Goal: Information Seeking & Learning: Learn about a topic

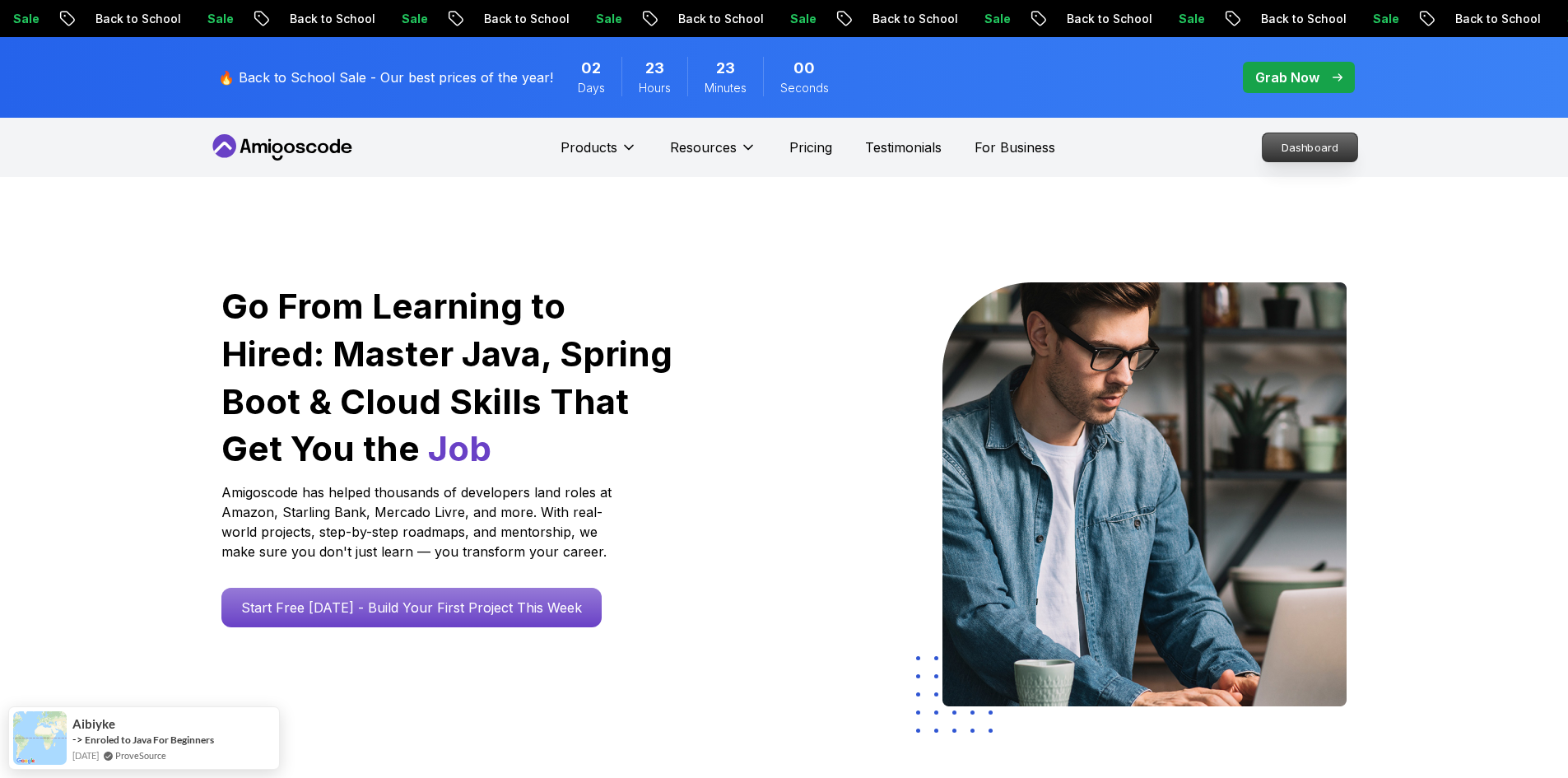
click at [1280, 140] on p "Dashboard" at bounding box center [1310, 147] width 95 height 28
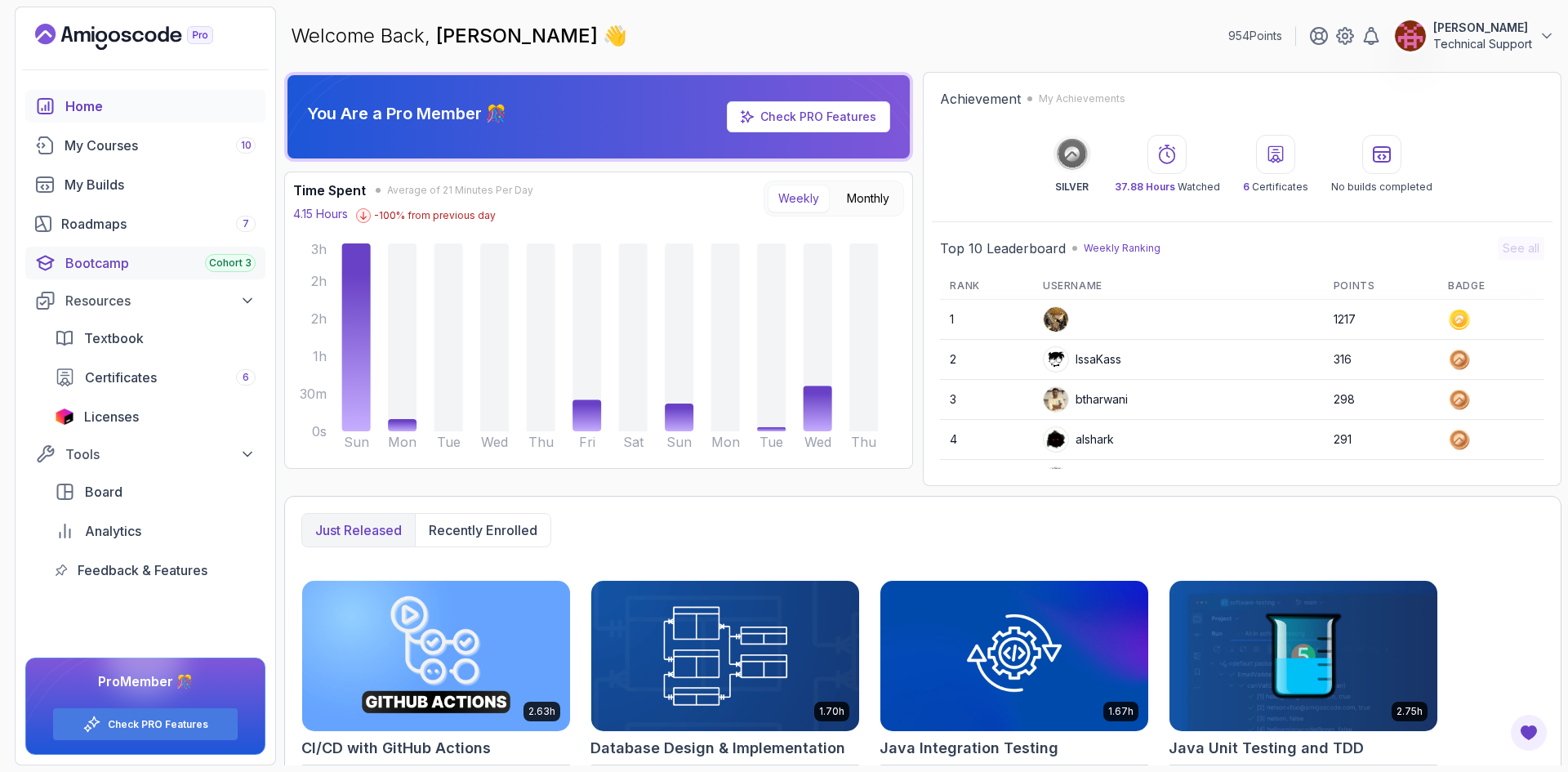
click at [188, 268] on div "Bootcamp Cohort 3" at bounding box center [160, 263] width 190 height 19
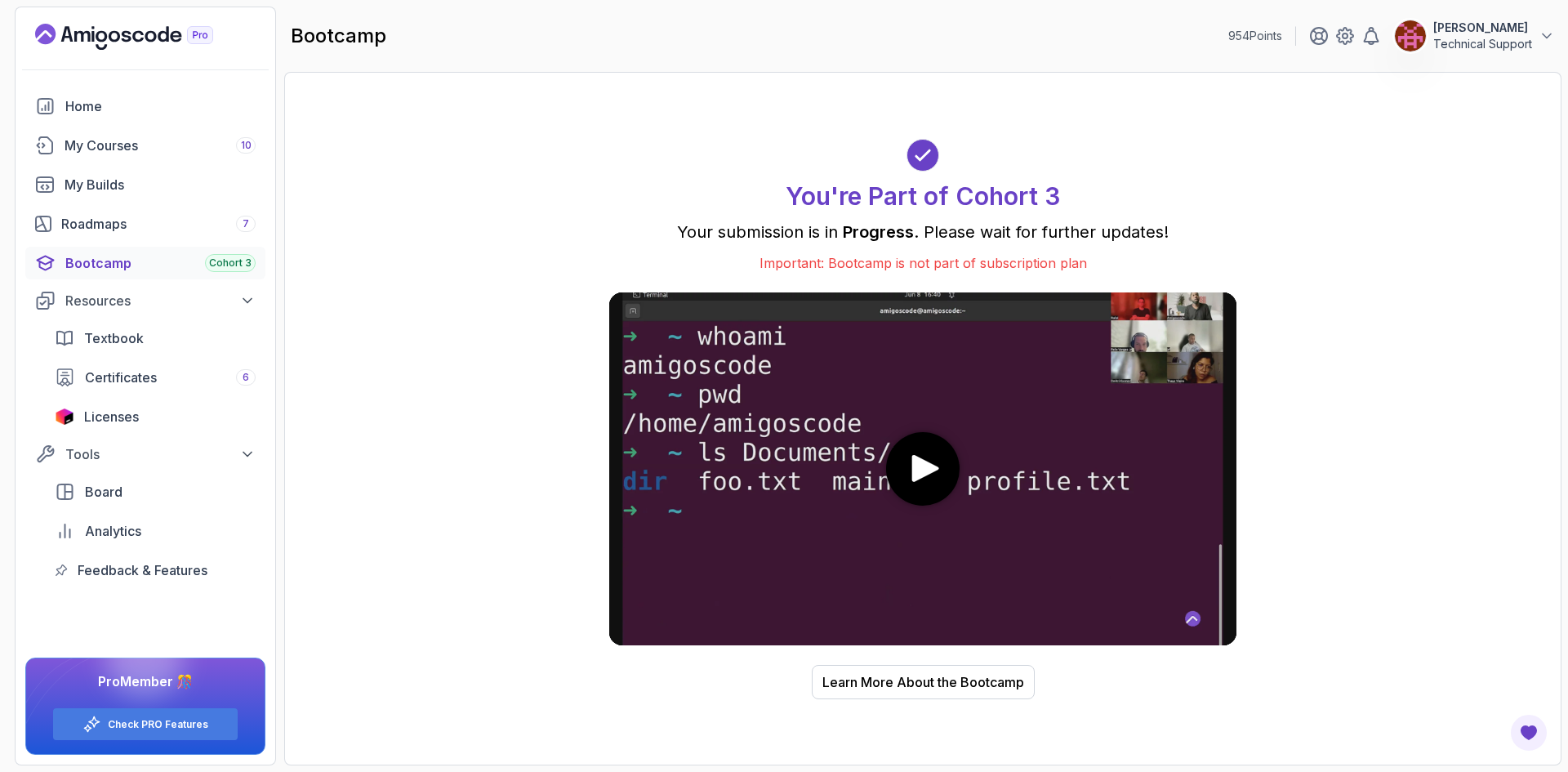
click at [939, 466] on icon "play" at bounding box center [925, 468] width 34 height 27
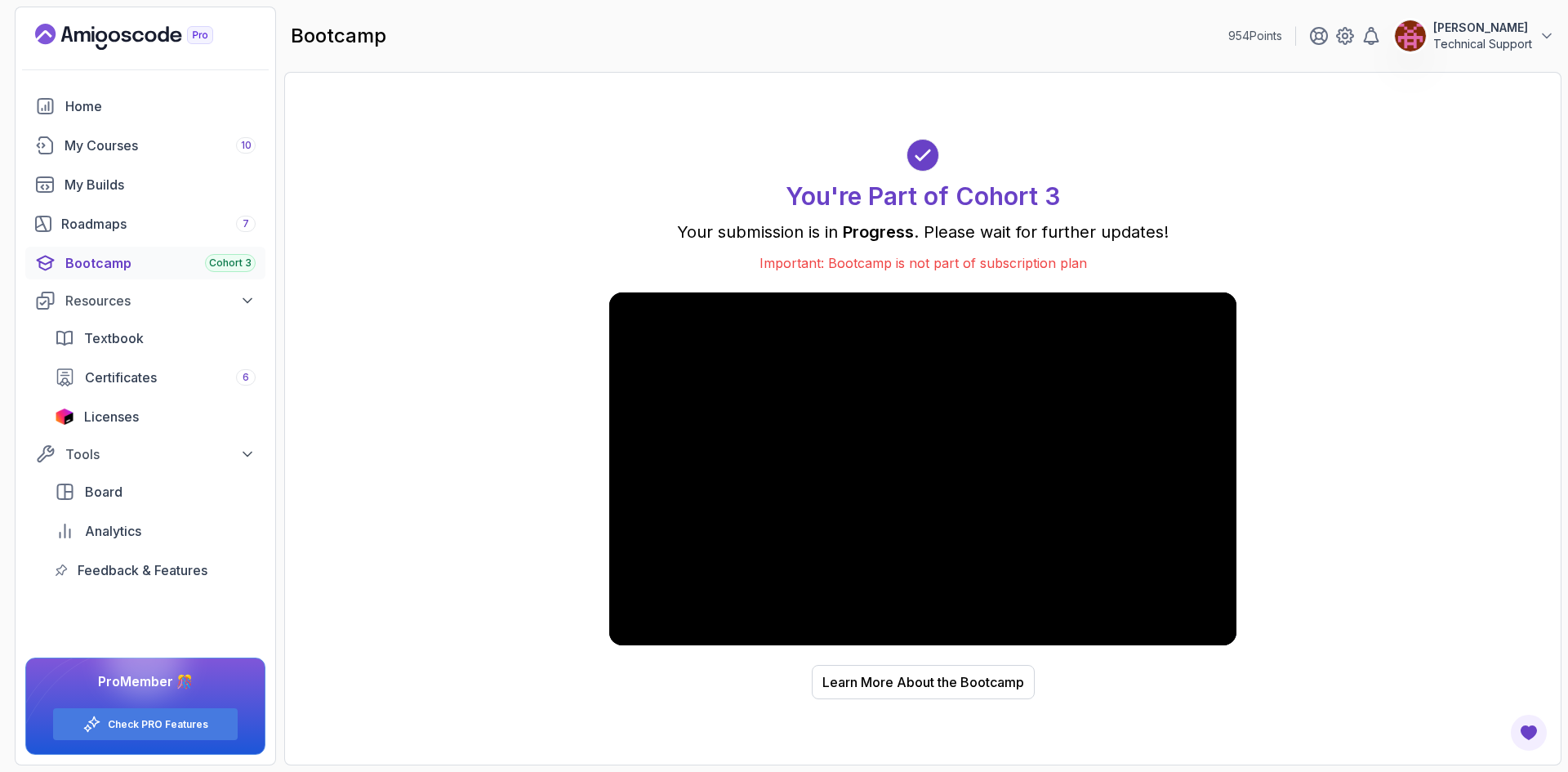
click at [865, 514] on video at bounding box center [923, 468] width 627 height 353
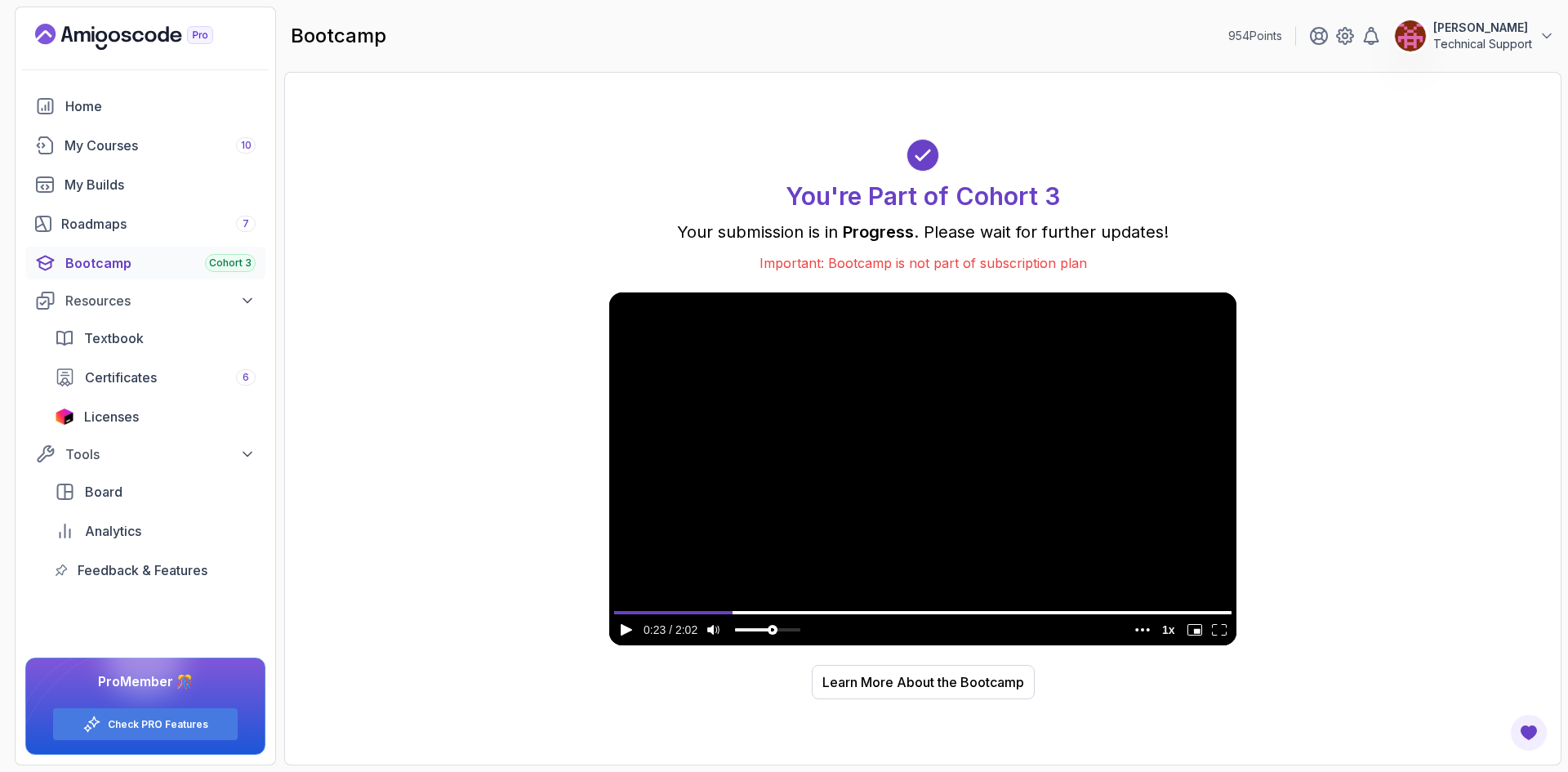
click at [862, 518] on video at bounding box center [923, 468] width 627 height 353
click at [820, 504] on video at bounding box center [923, 468] width 627 height 353
click at [119, 232] on div "Roadmaps 7" at bounding box center [158, 224] width 195 height 19
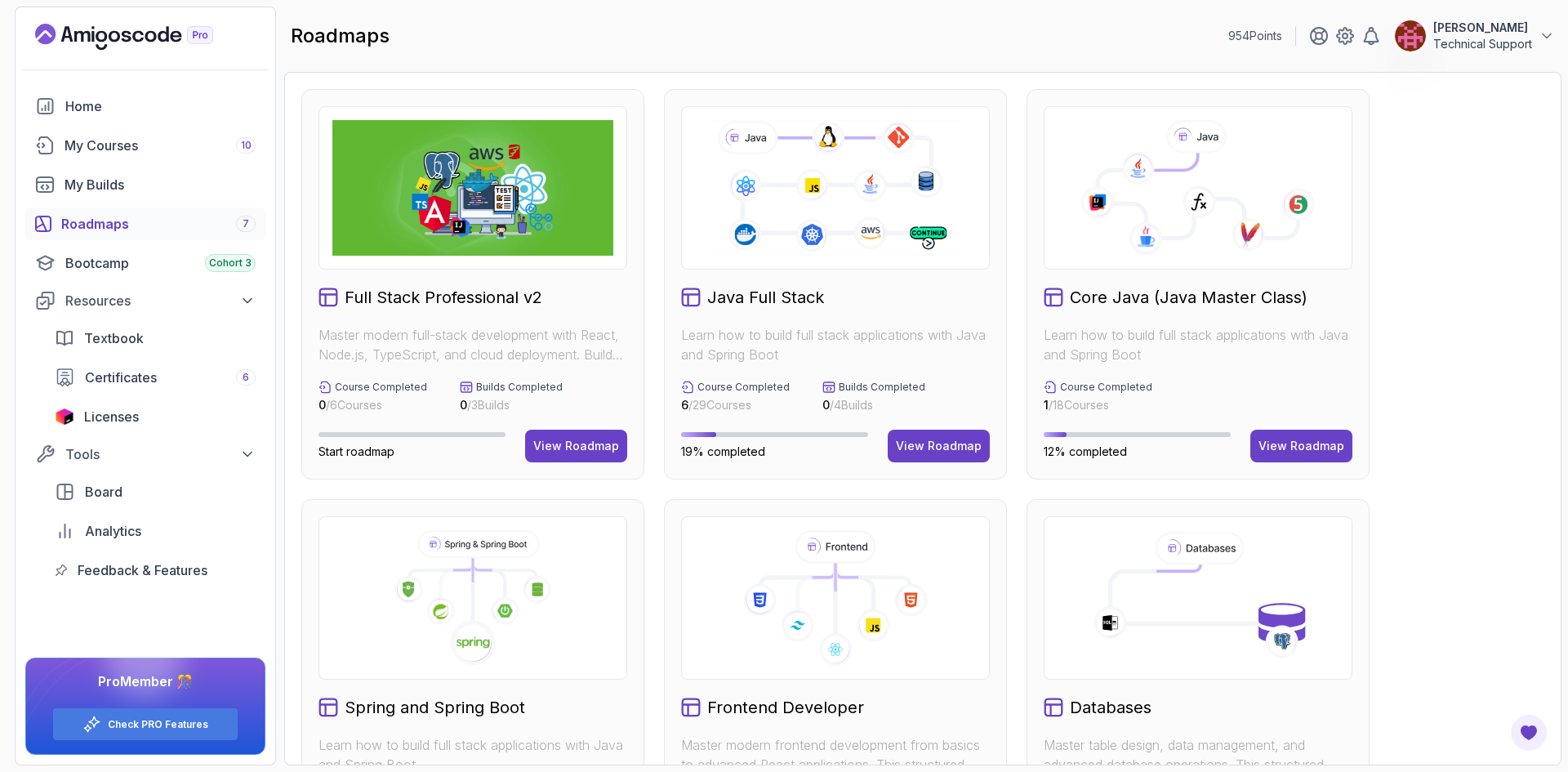
scroll to position [245, 0]
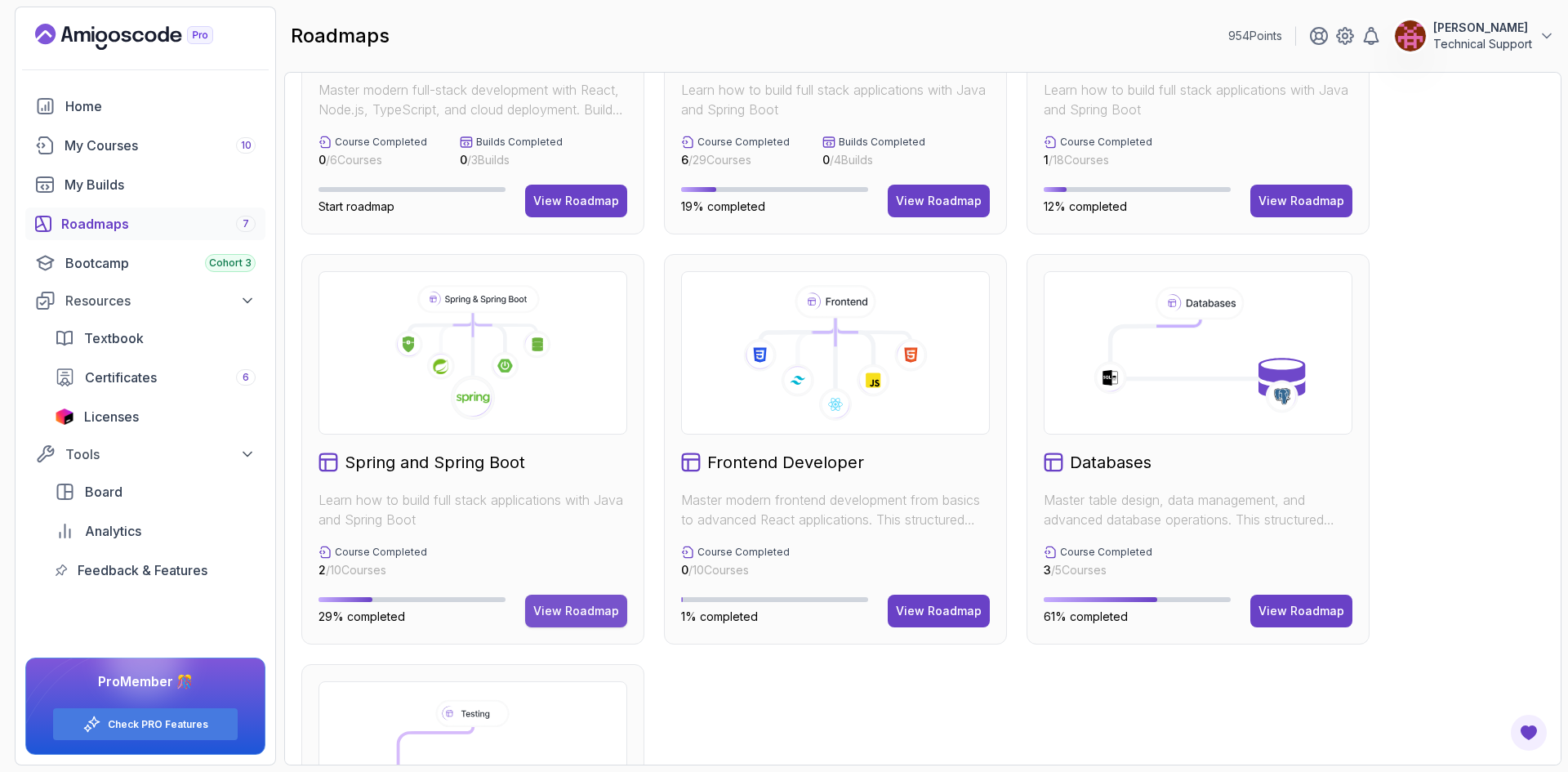
click at [578, 606] on div "View Roadmap" at bounding box center [576, 611] width 85 height 17
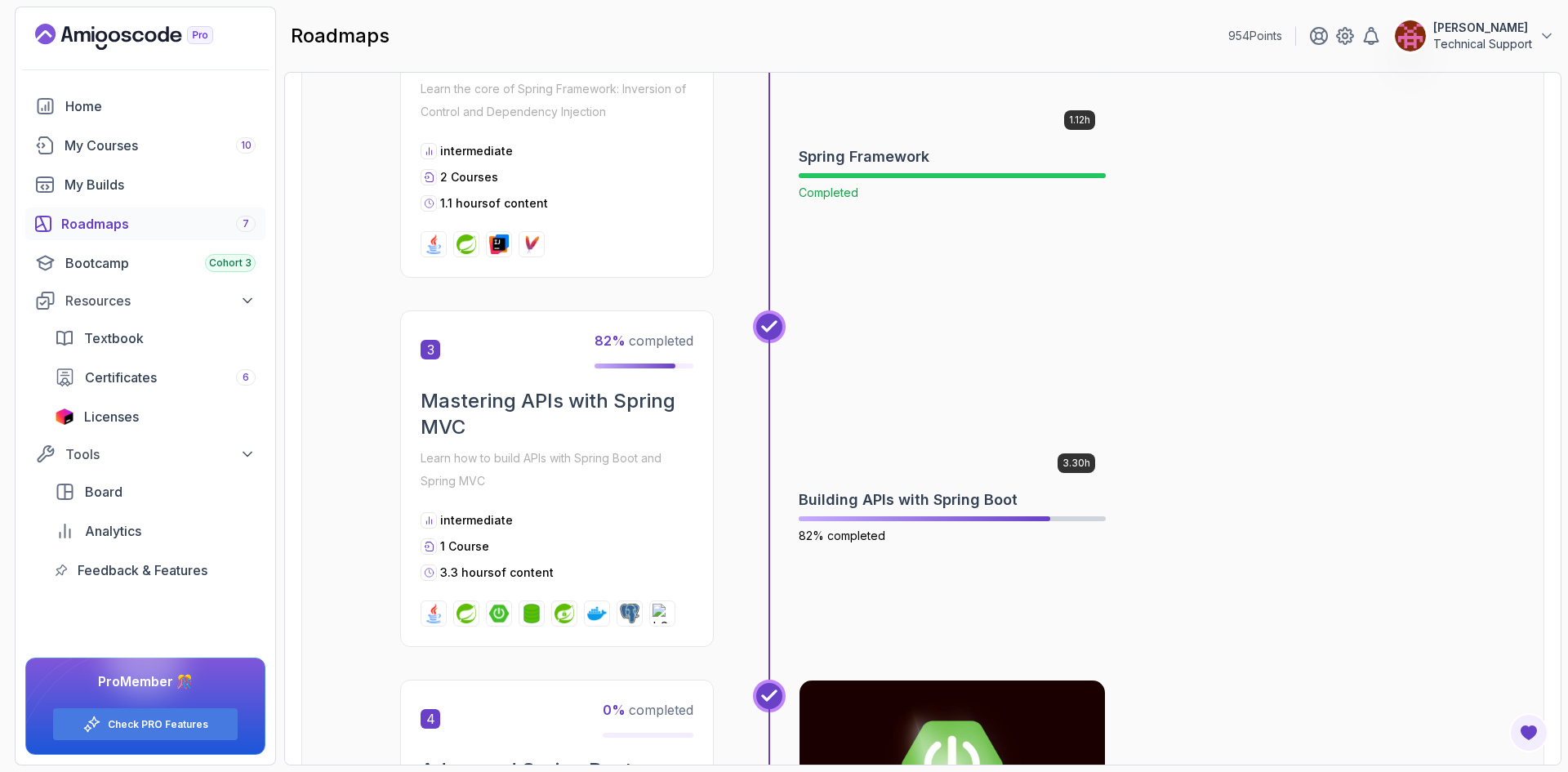
scroll to position [915, 0]
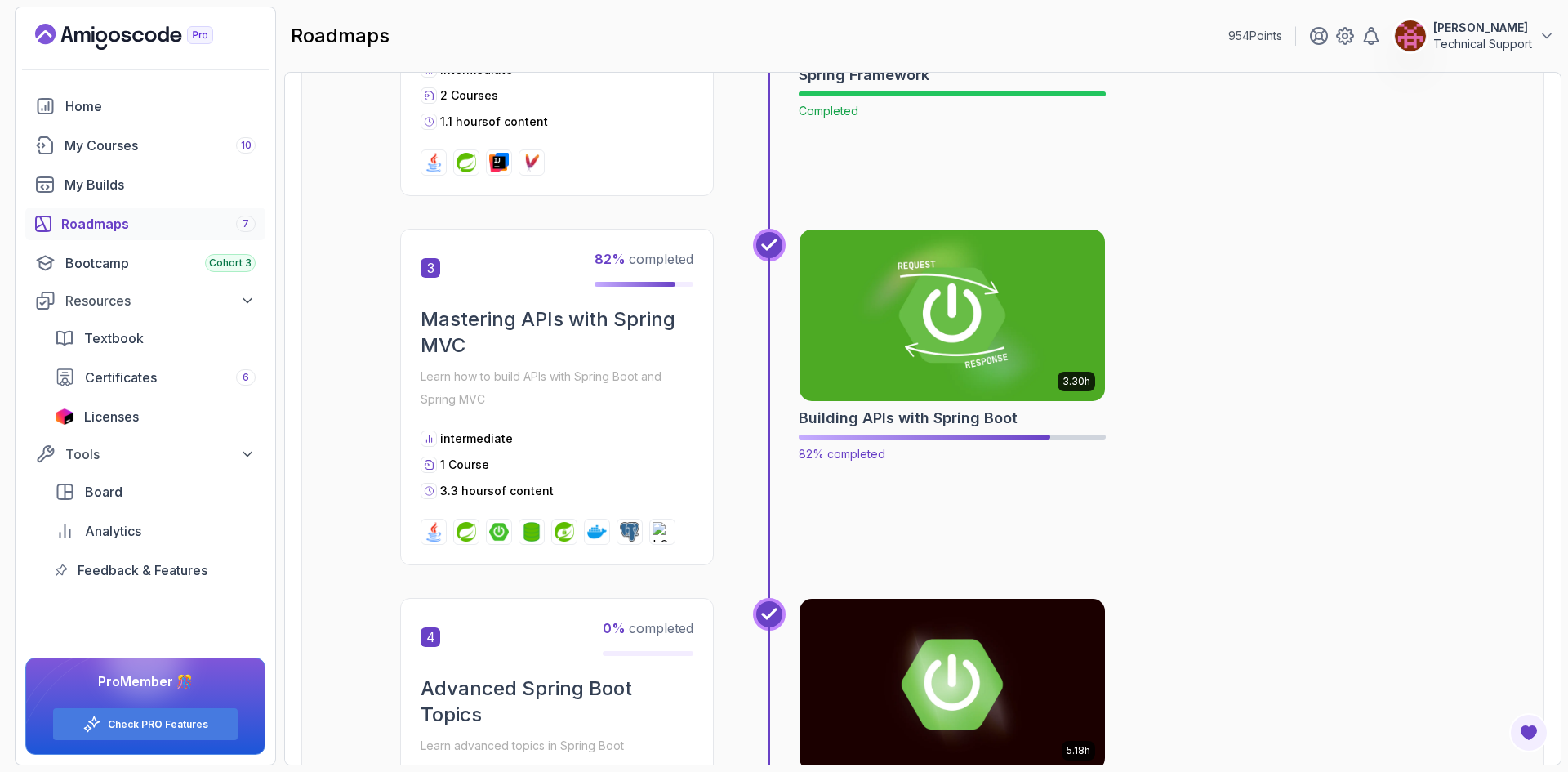
click at [909, 342] on img at bounding box center [953, 315] width 321 height 180
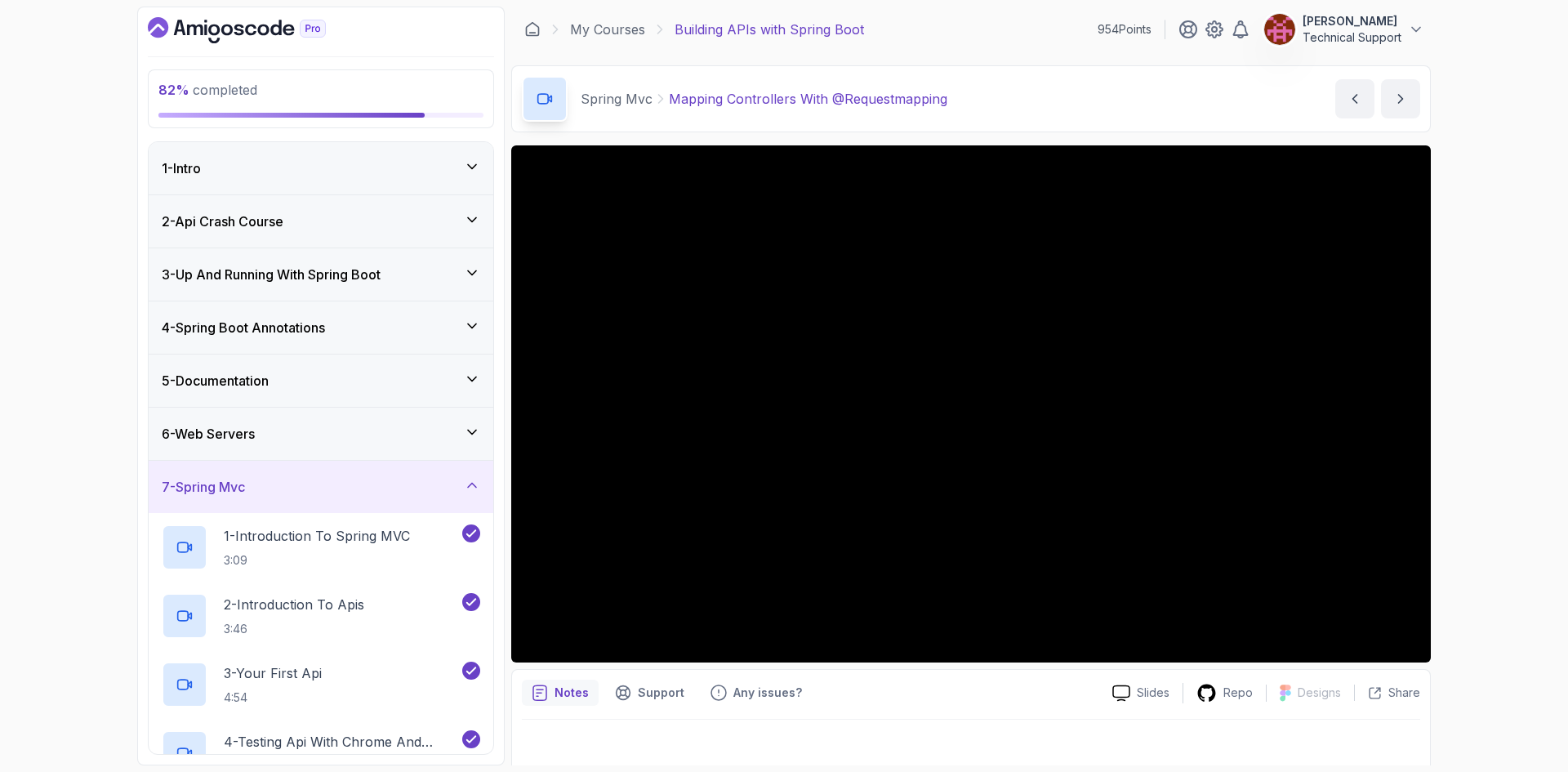
click at [1503, 421] on div "82 % completed 1 - Intro 2 - Api Crash Course 3 - Up And Running With Spring Bo…" at bounding box center [784, 386] width 1568 height 772
click at [1498, 428] on div "82 % completed 1 - Intro 2 - Api Crash Course 3 - Up And Running With Spring Bo…" at bounding box center [784, 386] width 1568 height 772
click at [1494, 434] on div "82 % completed 1 - Intro 2 - Api Crash Course 3 - Up And Running With Spring Bo…" at bounding box center [784, 386] width 1568 height 772
drag, startPoint x: 1486, startPoint y: 445, endPoint x: 1519, endPoint y: 480, distance: 48.1
click at [1519, 480] on div "82 % completed 1 - Intro 2 - Api Crash Course 3 - Up And Running With Spring Bo…" at bounding box center [784, 386] width 1568 height 772
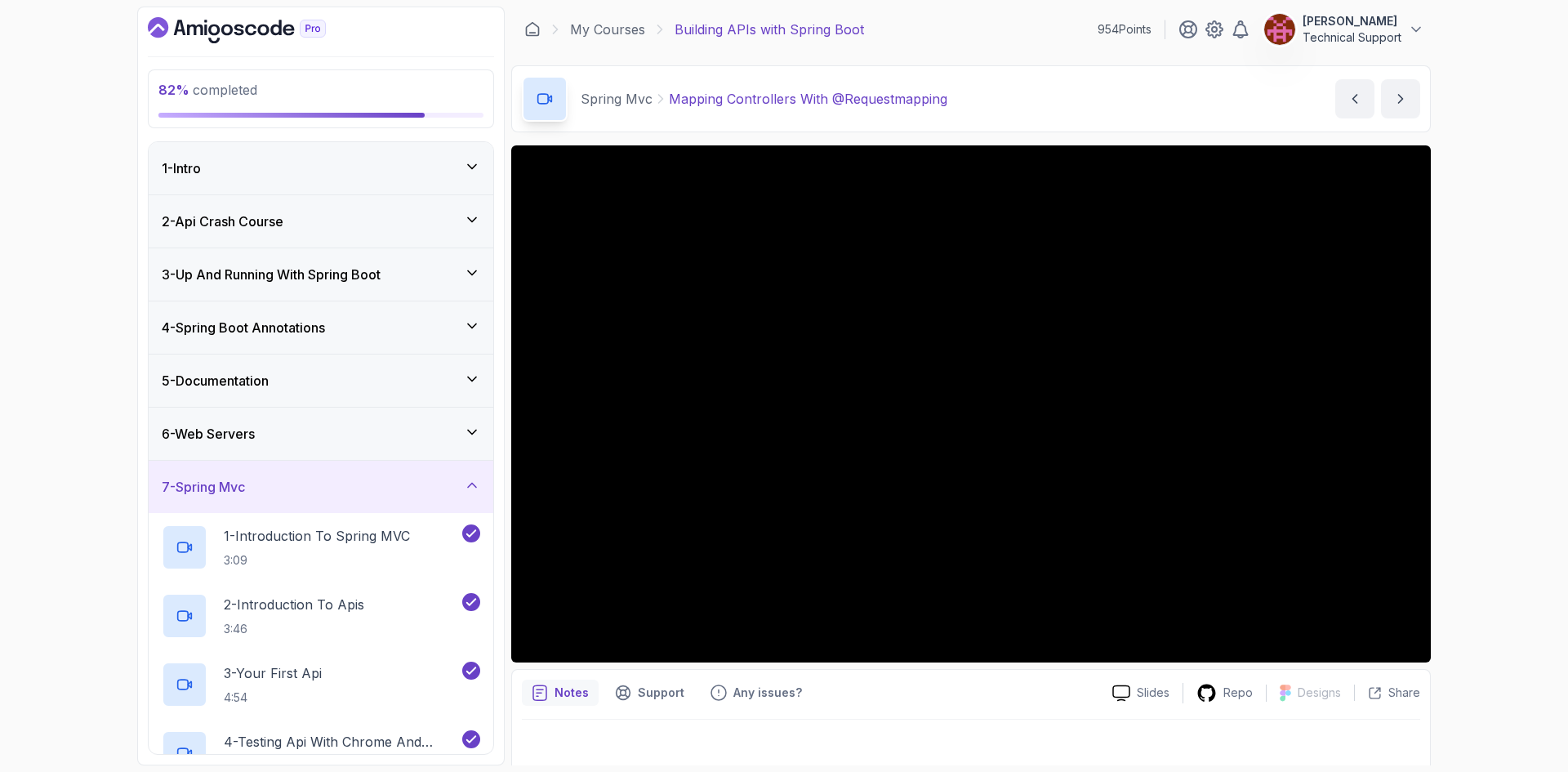
click at [1505, 480] on div "82 % completed 1 - Intro 2 - Api Crash Course 3 - Up And Running With Spring Bo…" at bounding box center [784, 386] width 1568 height 772
click at [1497, 426] on div "82 % completed 1 - Intro 2 - Api Crash Course 3 - Up And Running With Spring Bo…" at bounding box center [784, 386] width 1568 height 772
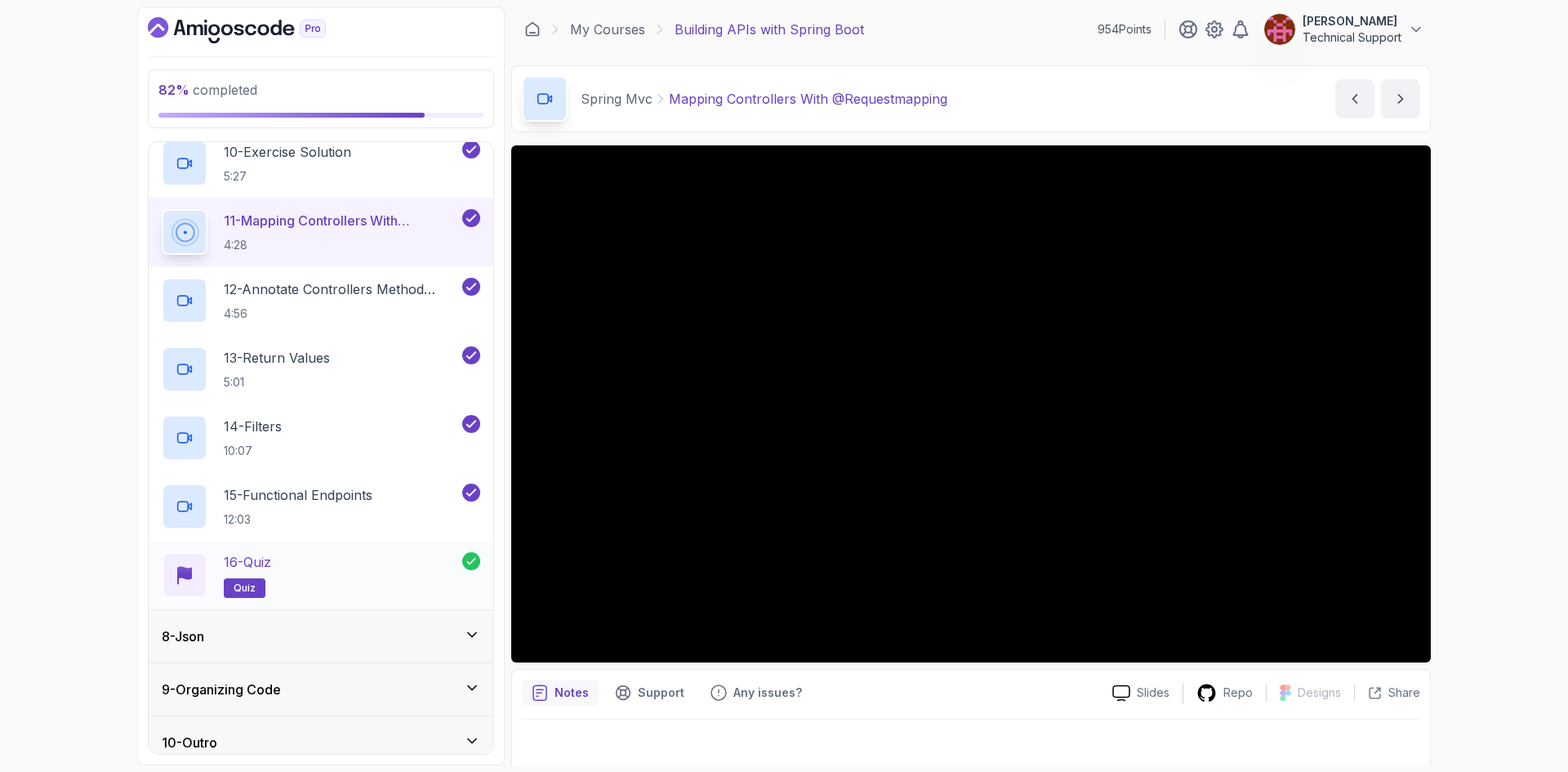
scroll to position [1016, 0]
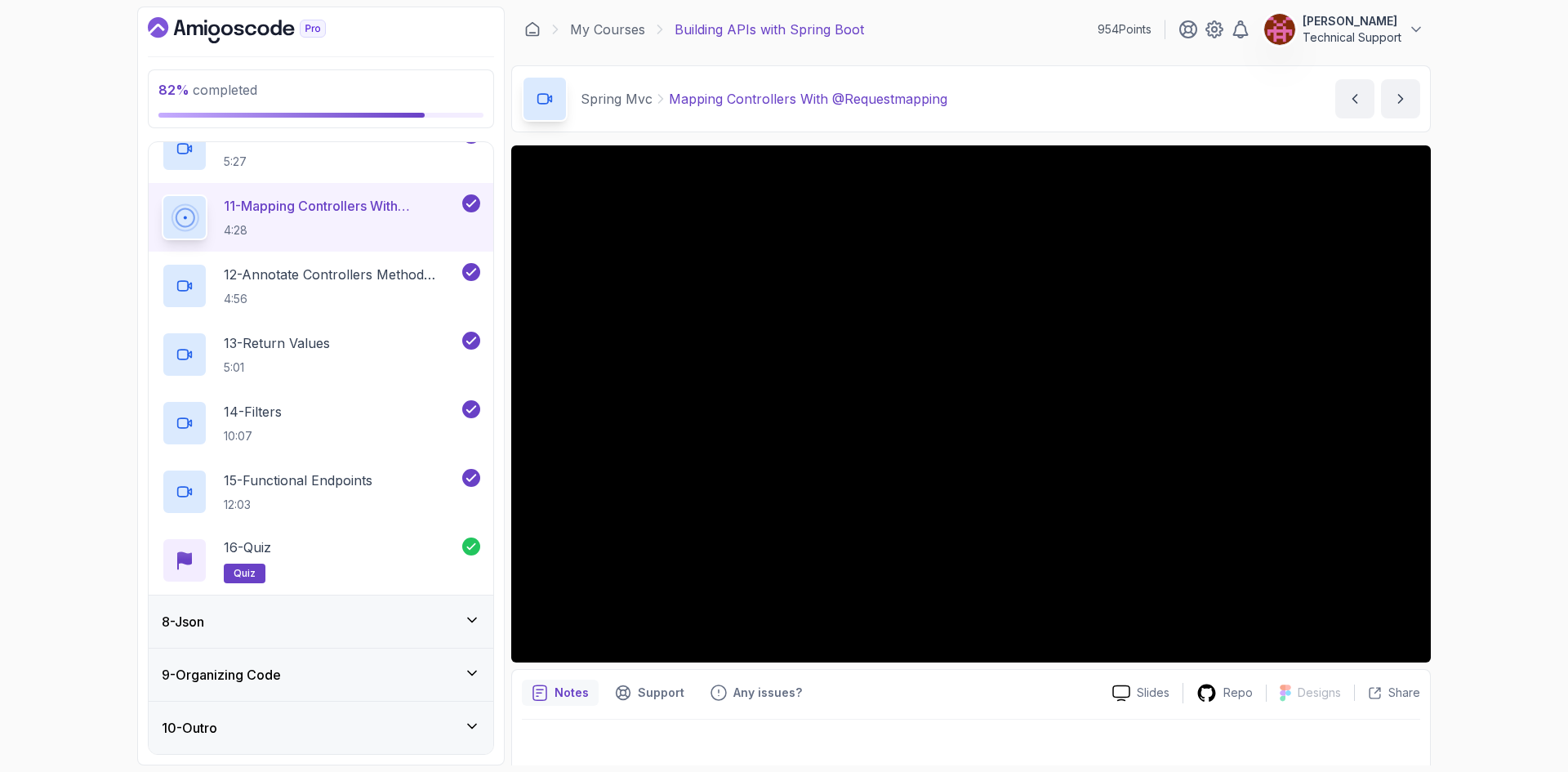
click at [262, 618] on div "8 - Json" at bounding box center [321, 621] width 319 height 19
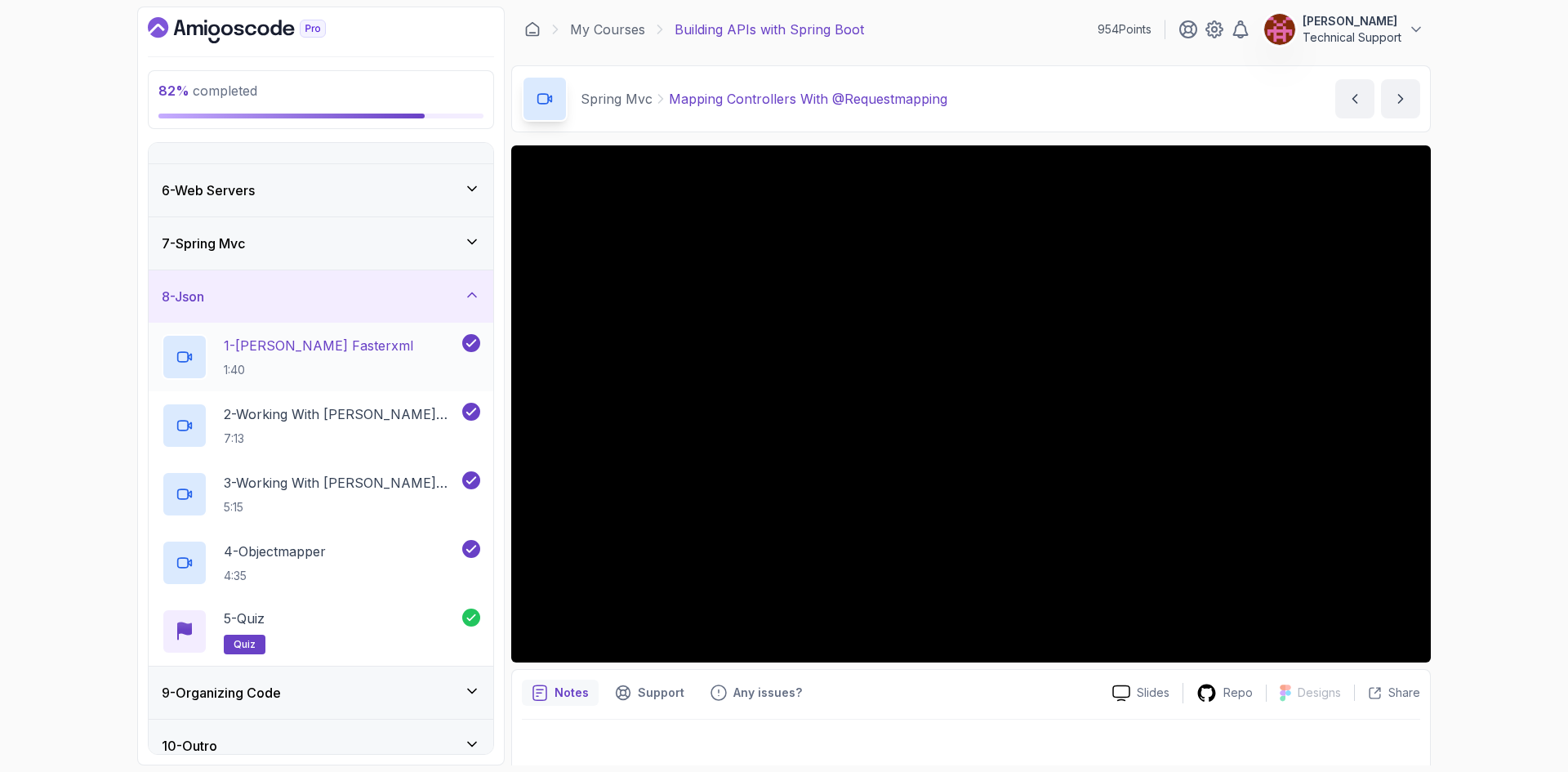
scroll to position [262, 0]
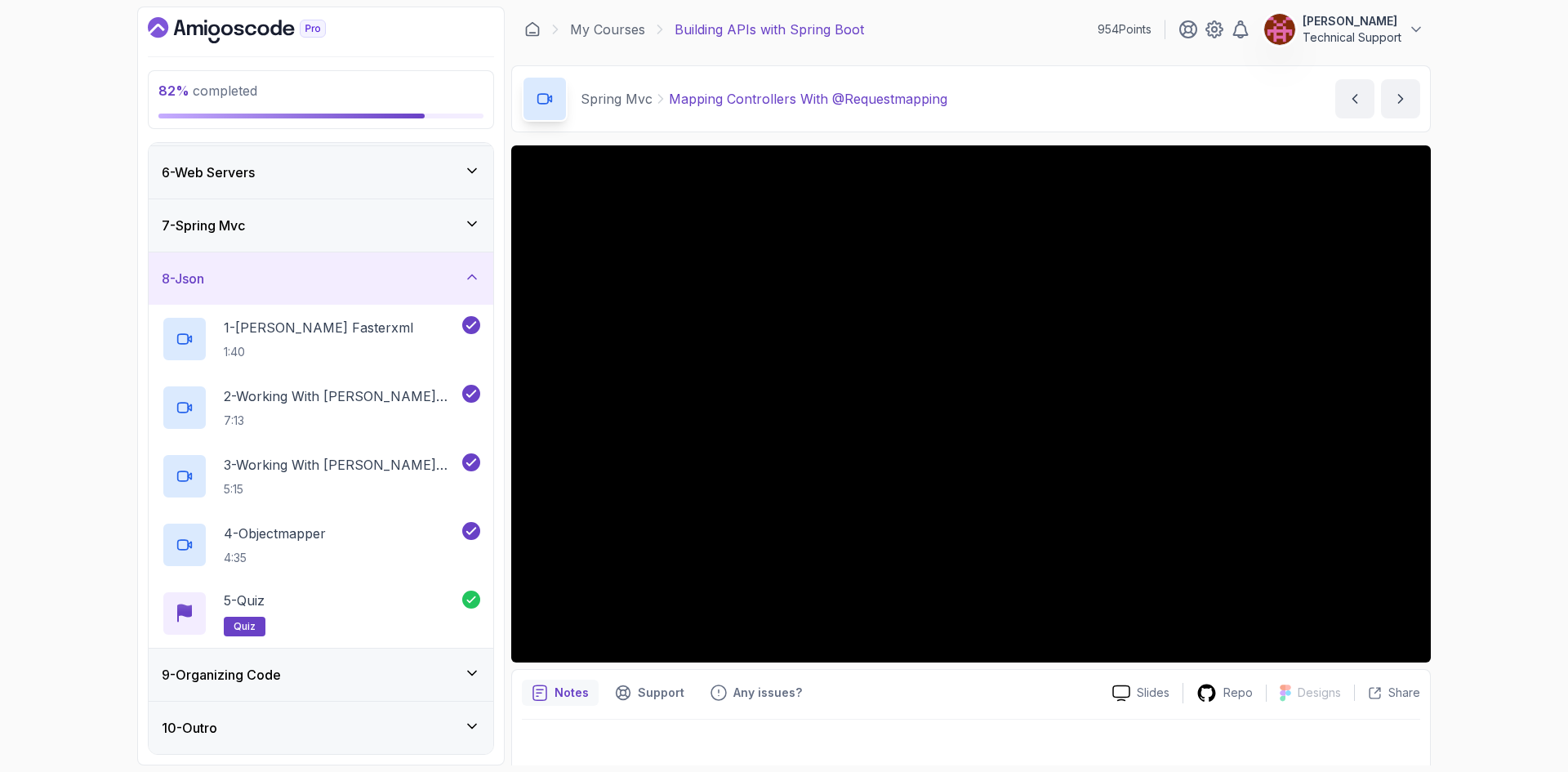
click at [268, 674] on h3 "9 - Organizing Code" at bounding box center [221, 674] width 119 height 19
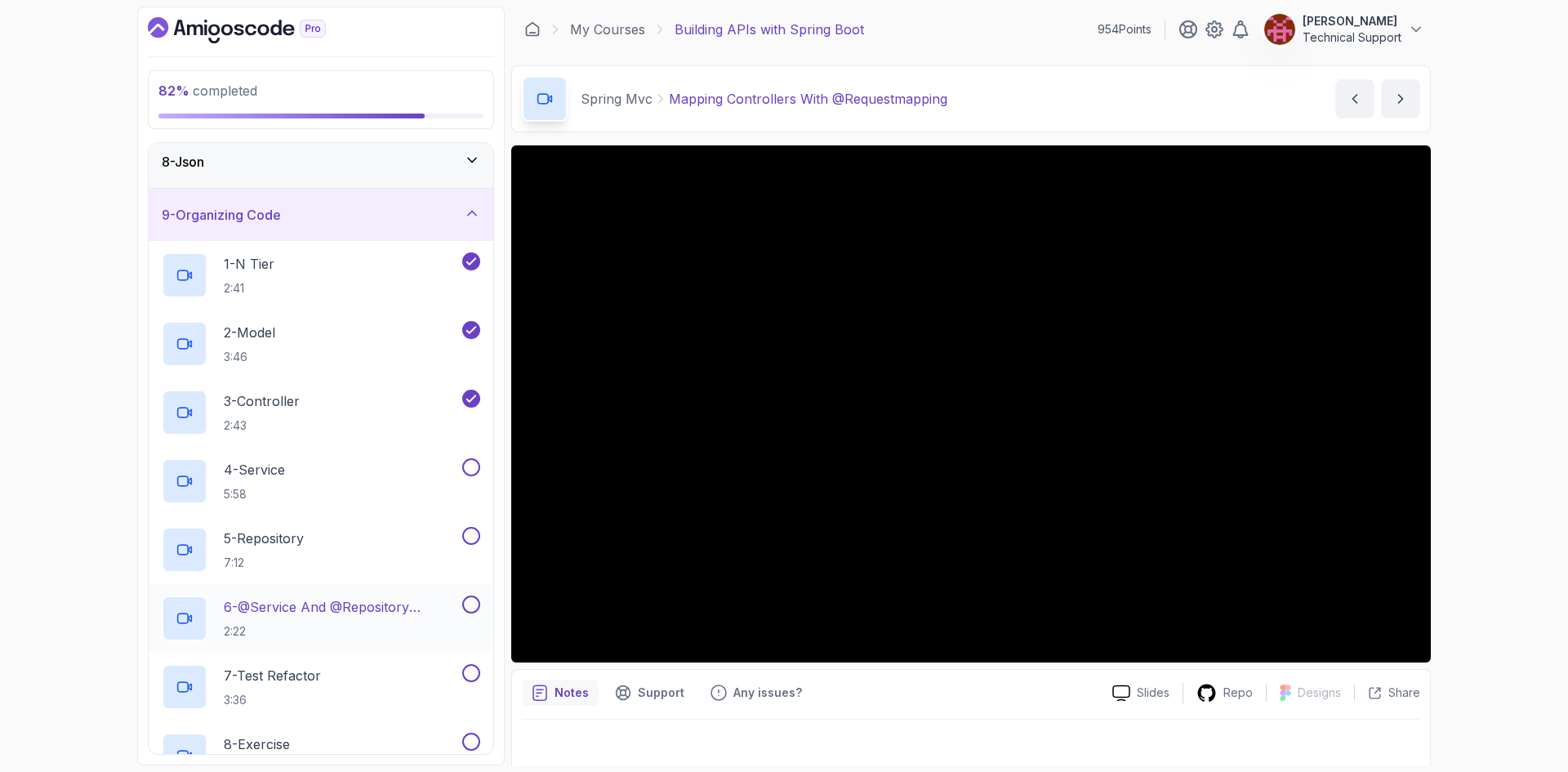
scroll to position [408, 0]
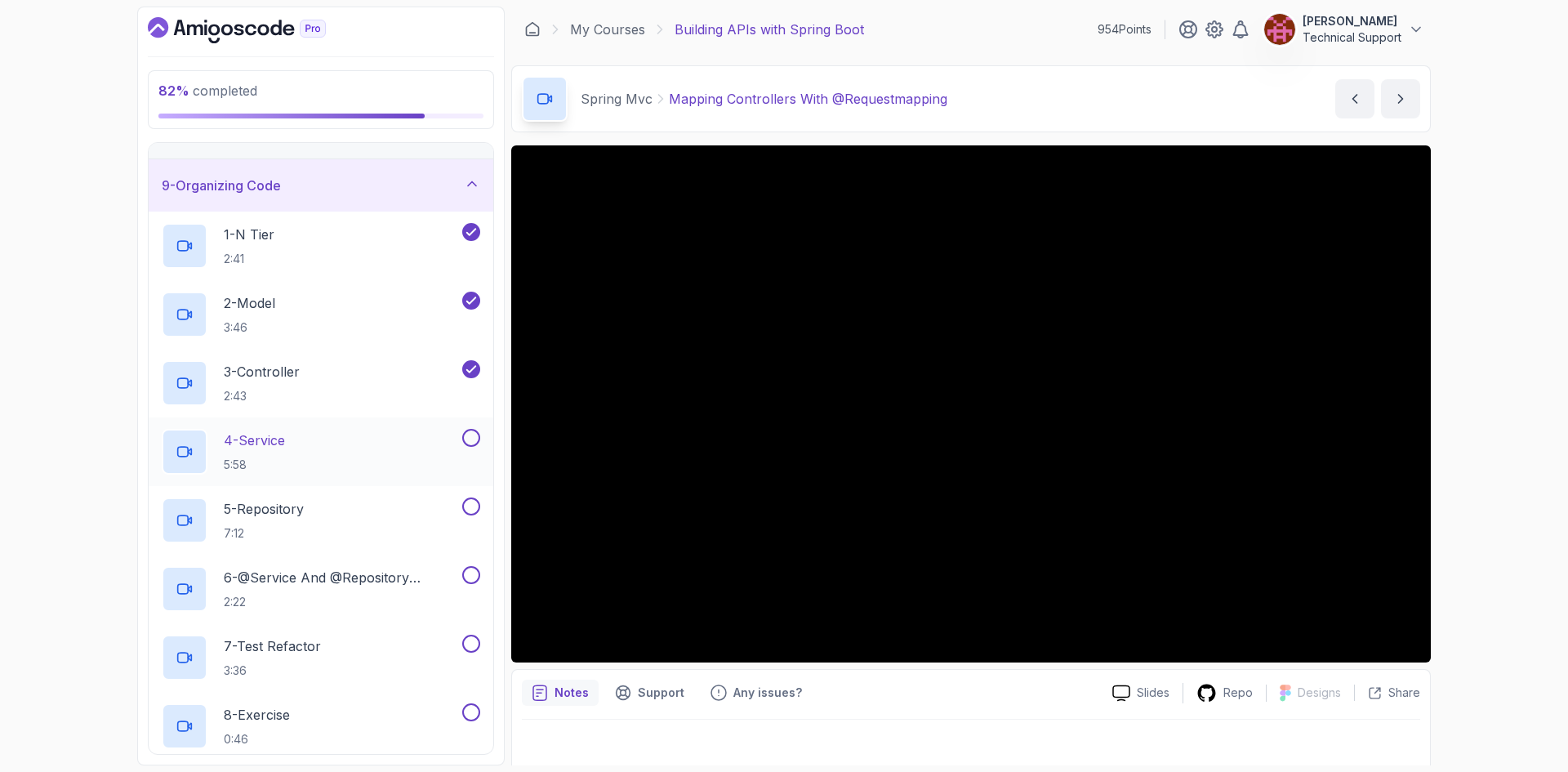
click at [271, 457] on p "5:58" at bounding box center [254, 465] width 62 height 17
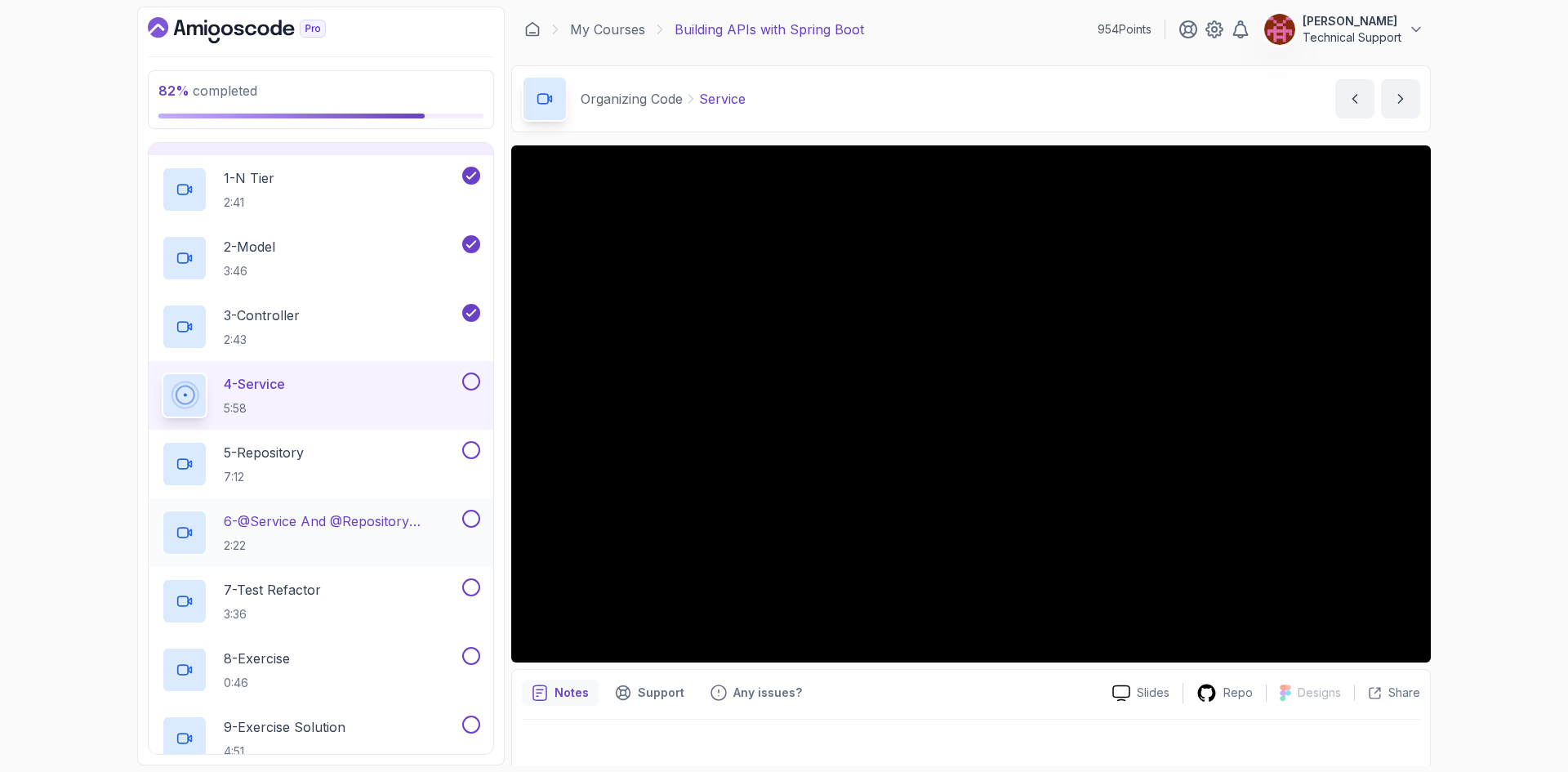
scroll to position [490, 0]
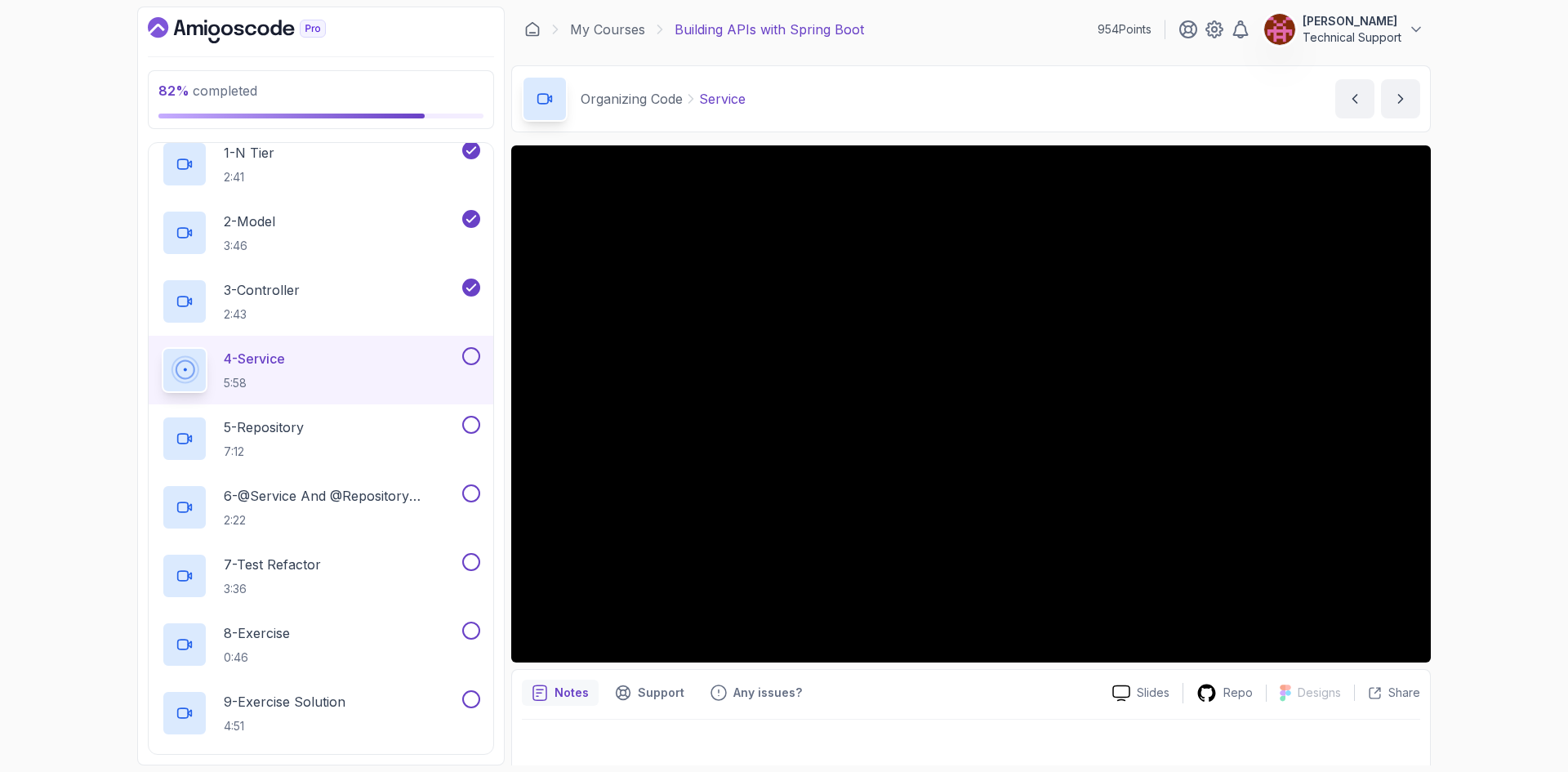
click at [1519, 467] on div "82 % completed 1 - Intro 2 - Api Crash Course 3 - Up And Running With Spring Bo…" at bounding box center [784, 386] width 1568 height 772
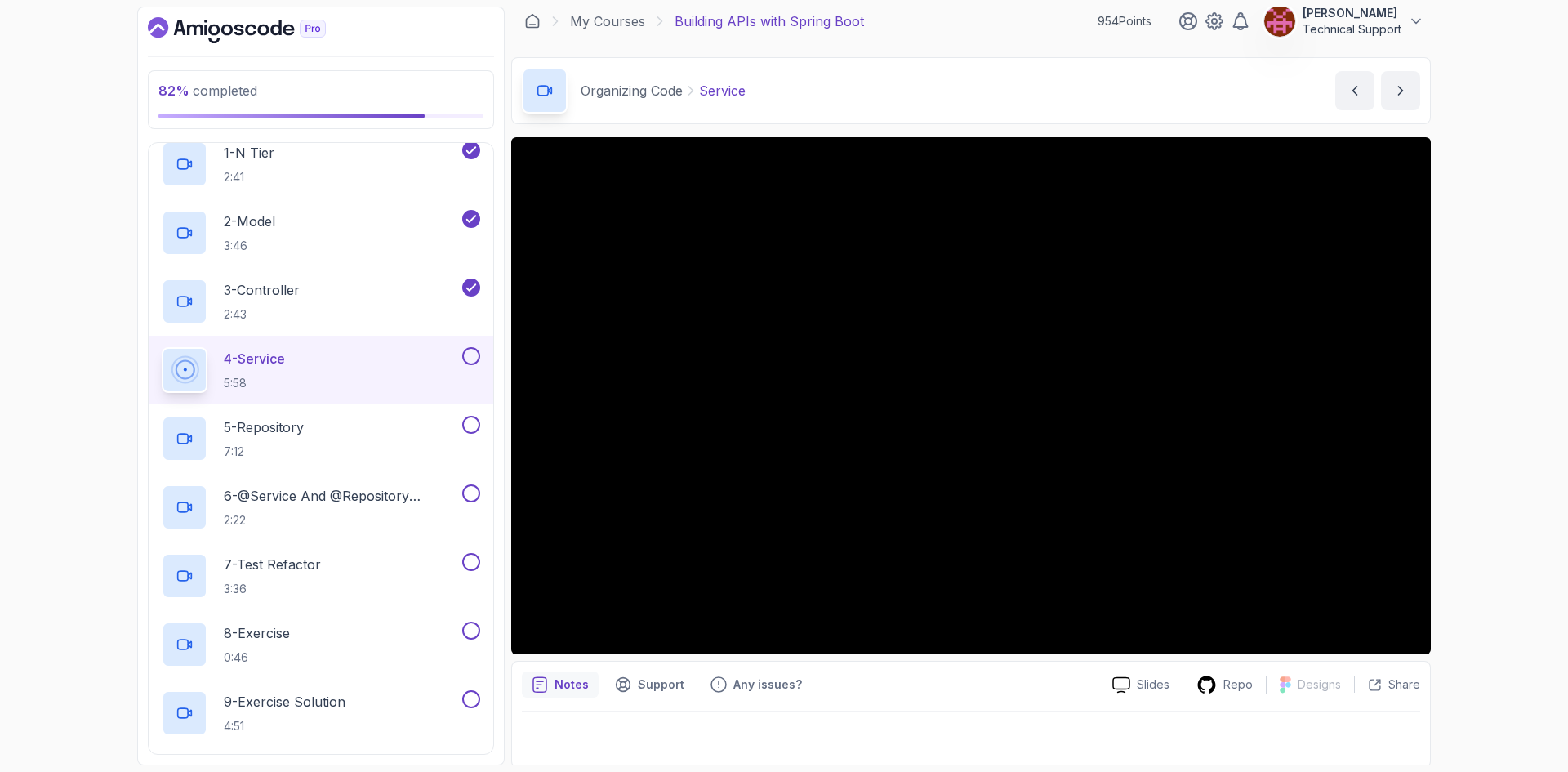
scroll to position [11, 0]
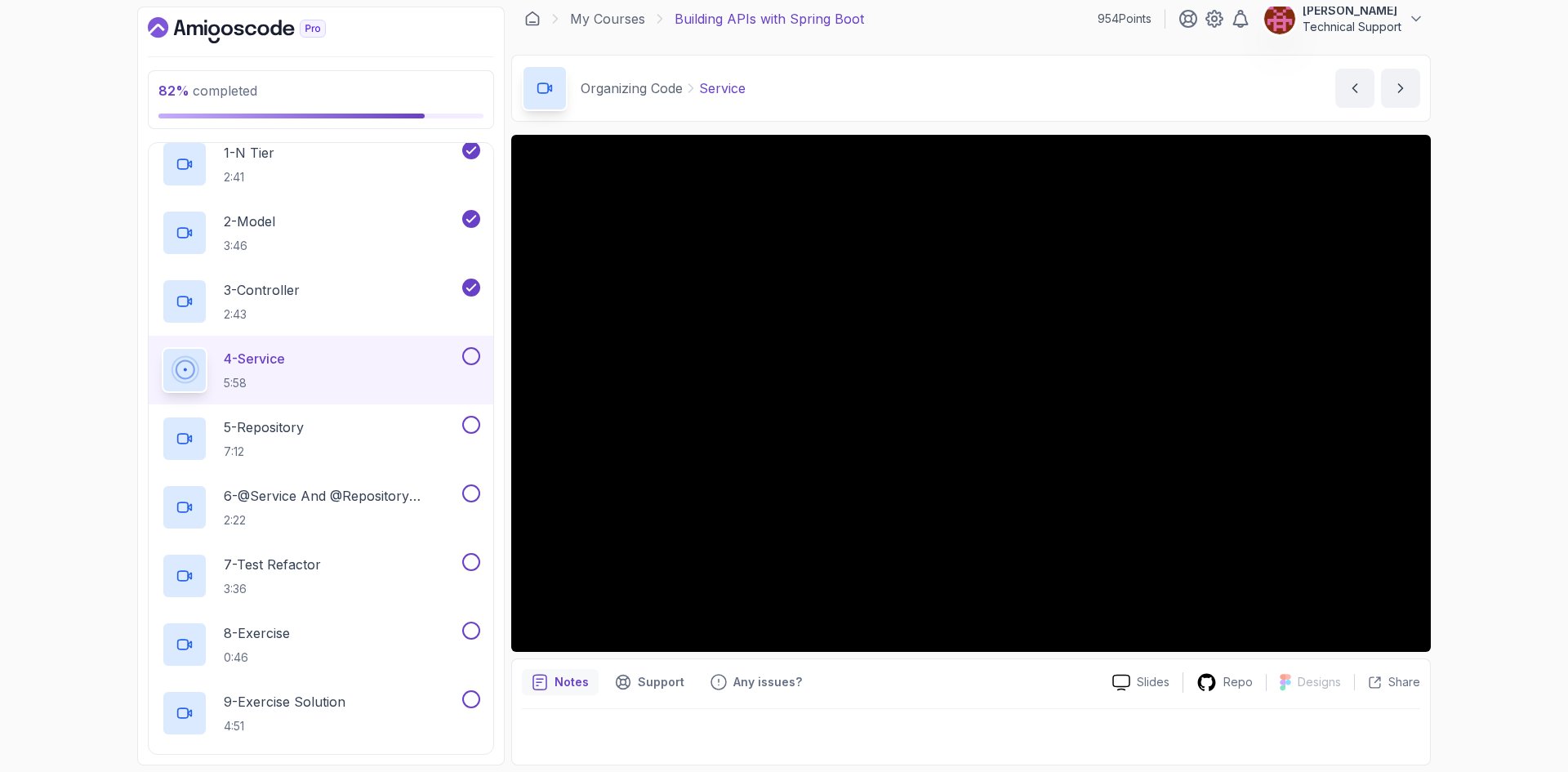
click at [1483, 401] on div "82 % completed 1 - Intro 2 - Api Crash Course 3 - Up And Running With Spring Bo…" at bounding box center [784, 386] width 1568 height 772
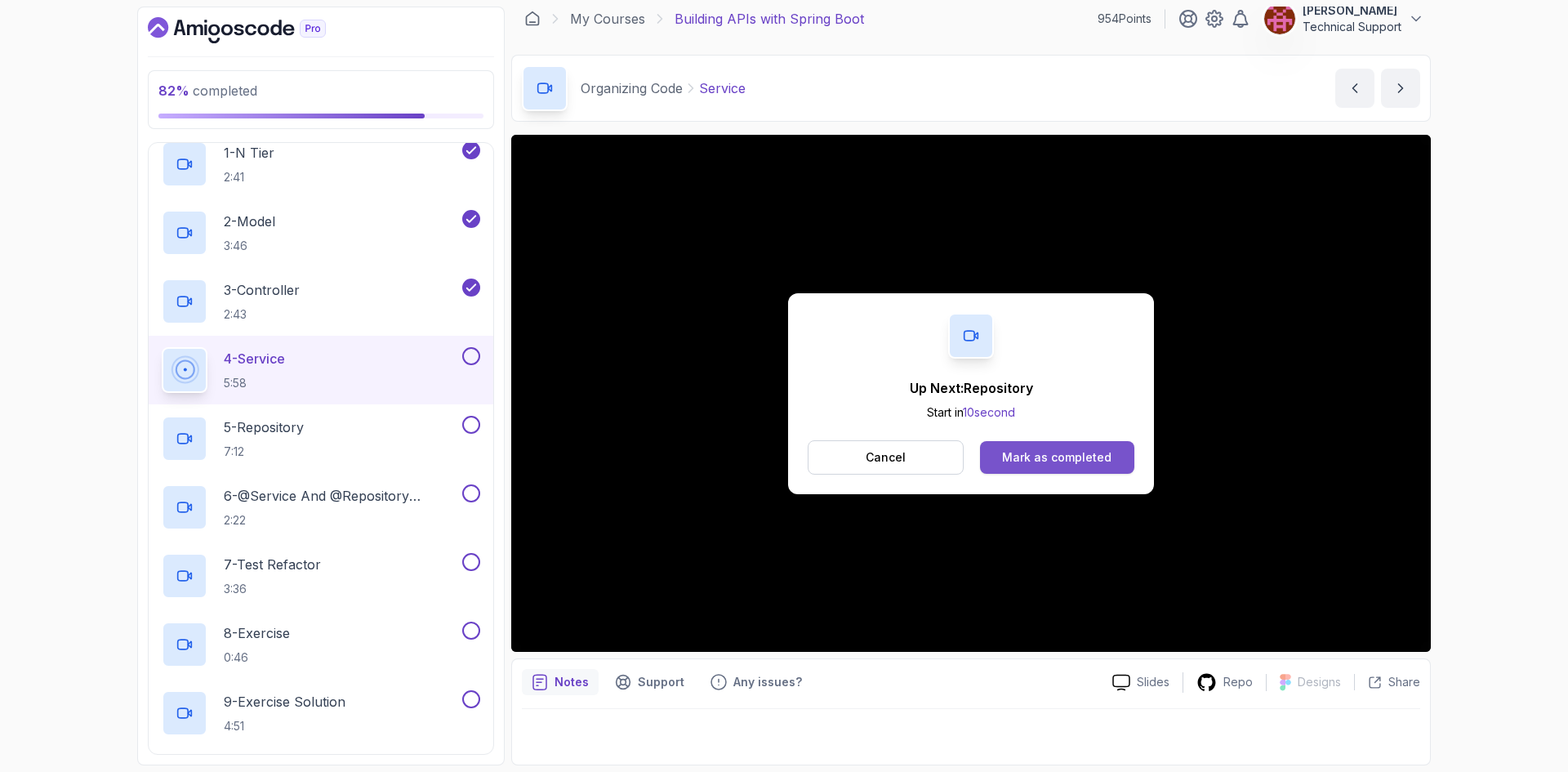
click at [1035, 466] on button "Mark as completed" at bounding box center [1056, 457] width 154 height 33
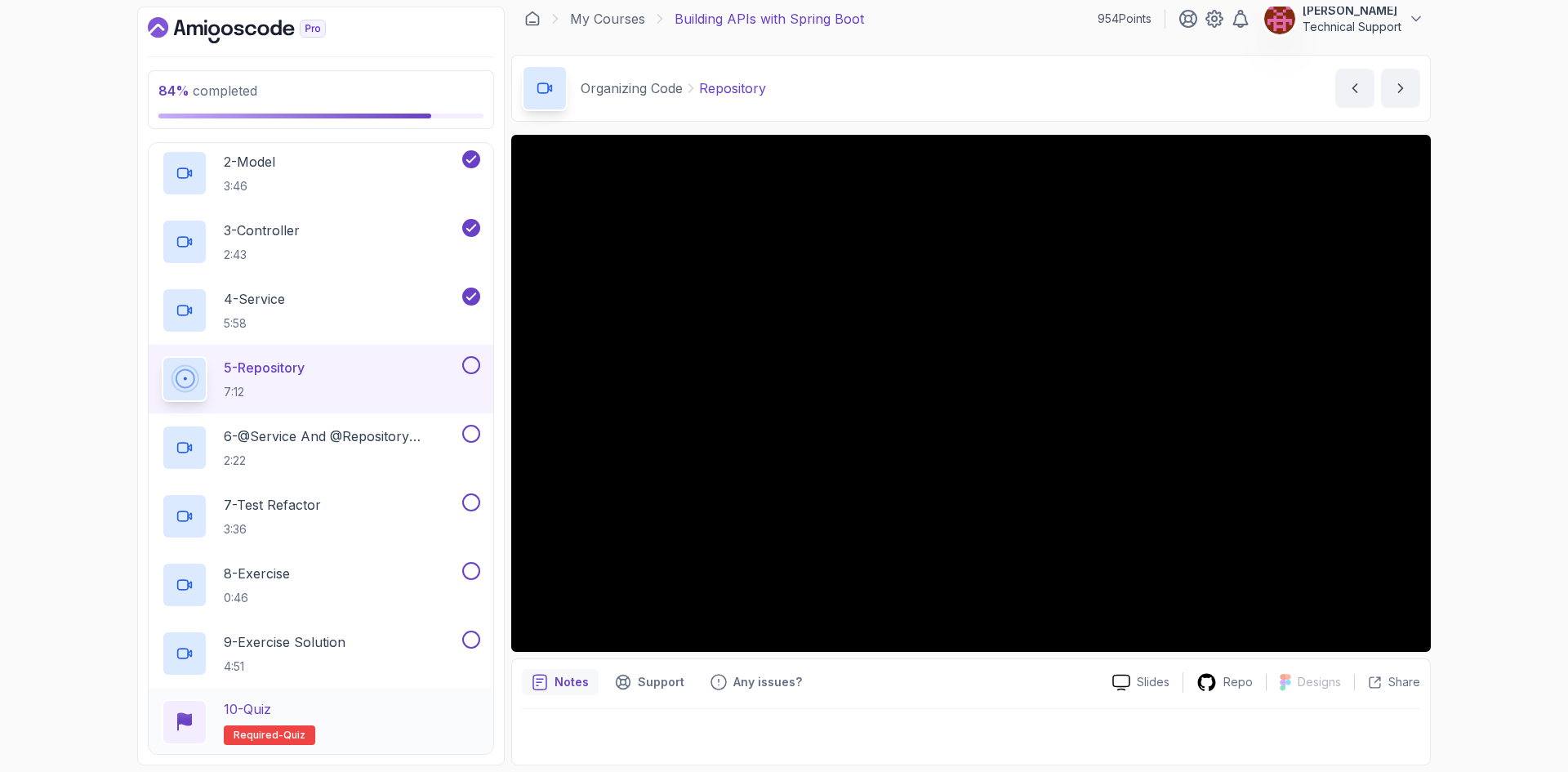
scroll to position [523, 0]
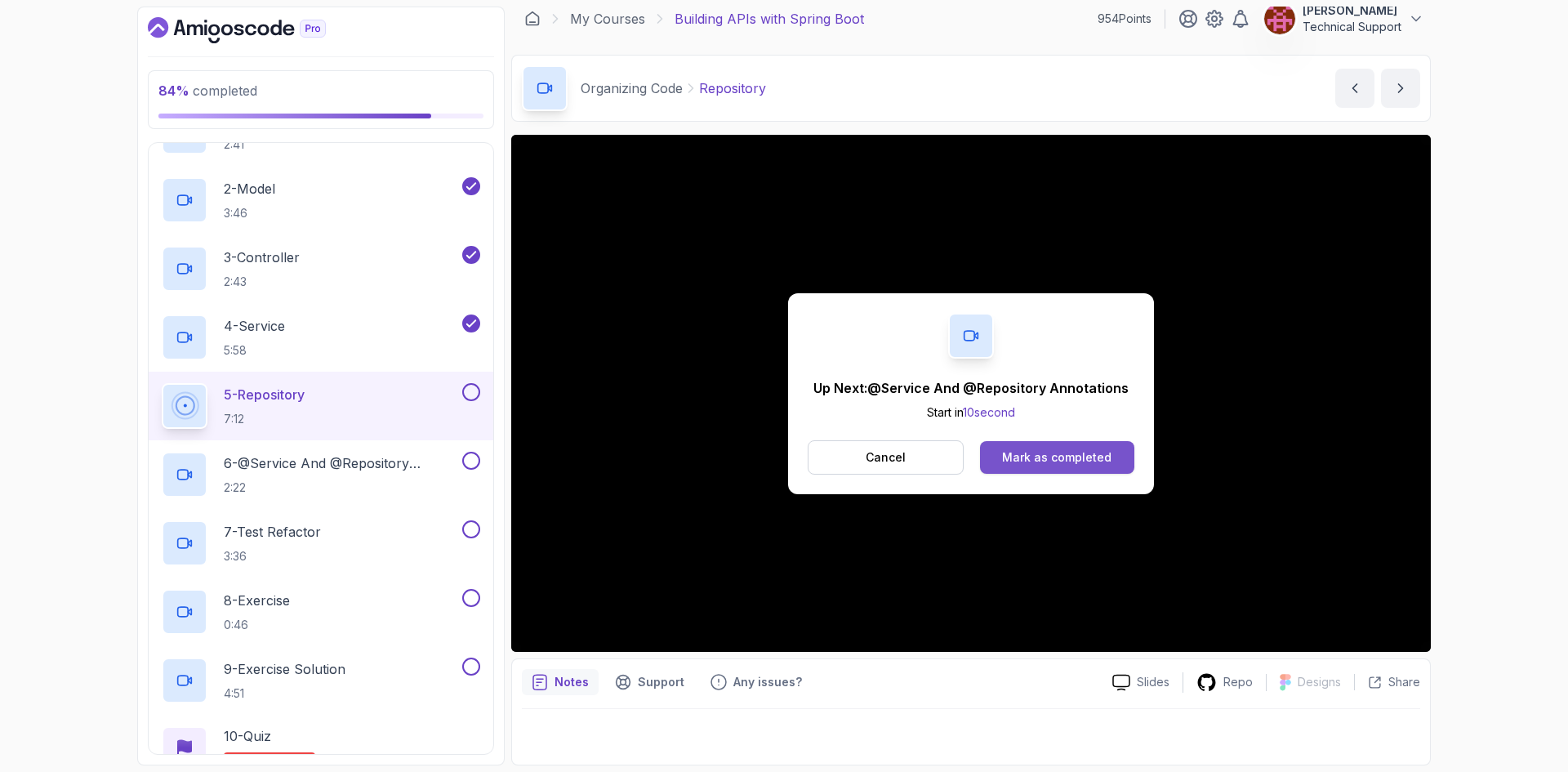
click at [1067, 453] on div "Mark as completed" at bounding box center [1056, 457] width 109 height 17
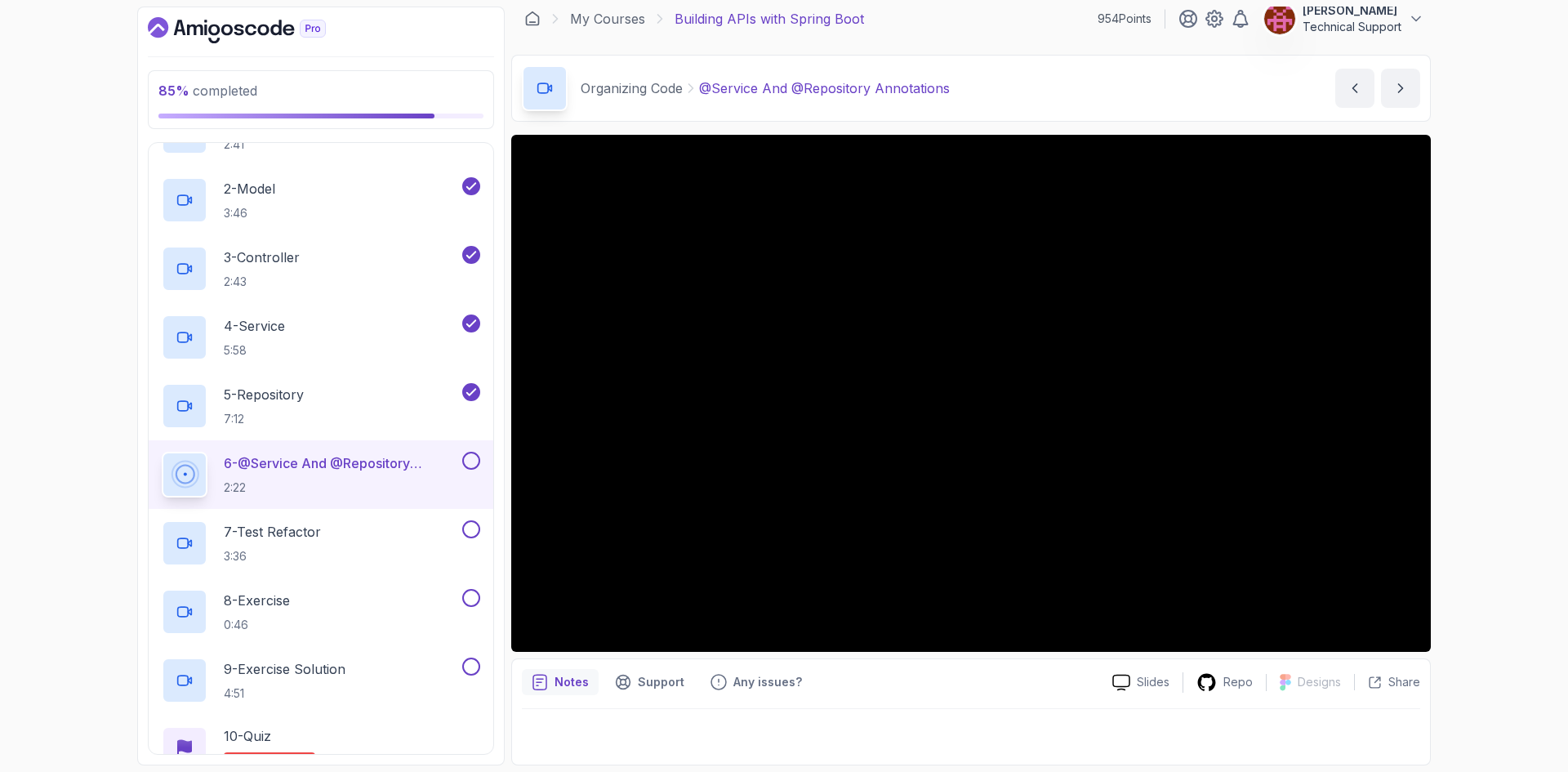
click at [1497, 404] on div "85 % completed 1 - Intro 2 - Api Crash Course 3 - Up And Running With Spring Bo…" at bounding box center [784, 386] width 1568 height 772
click at [1508, 440] on div "85 % completed 1 - Intro 2 - Api Crash Course 3 - Up And Running With Spring Bo…" at bounding box center [784, 386] width 1568 height 772
click at [1476, 346] on div "85 % completed 1 - Intro 2 - Api Crash Course 3 - Up And Running With Spring Bo…" at bounding box center [784, 386] width 1568 height 772
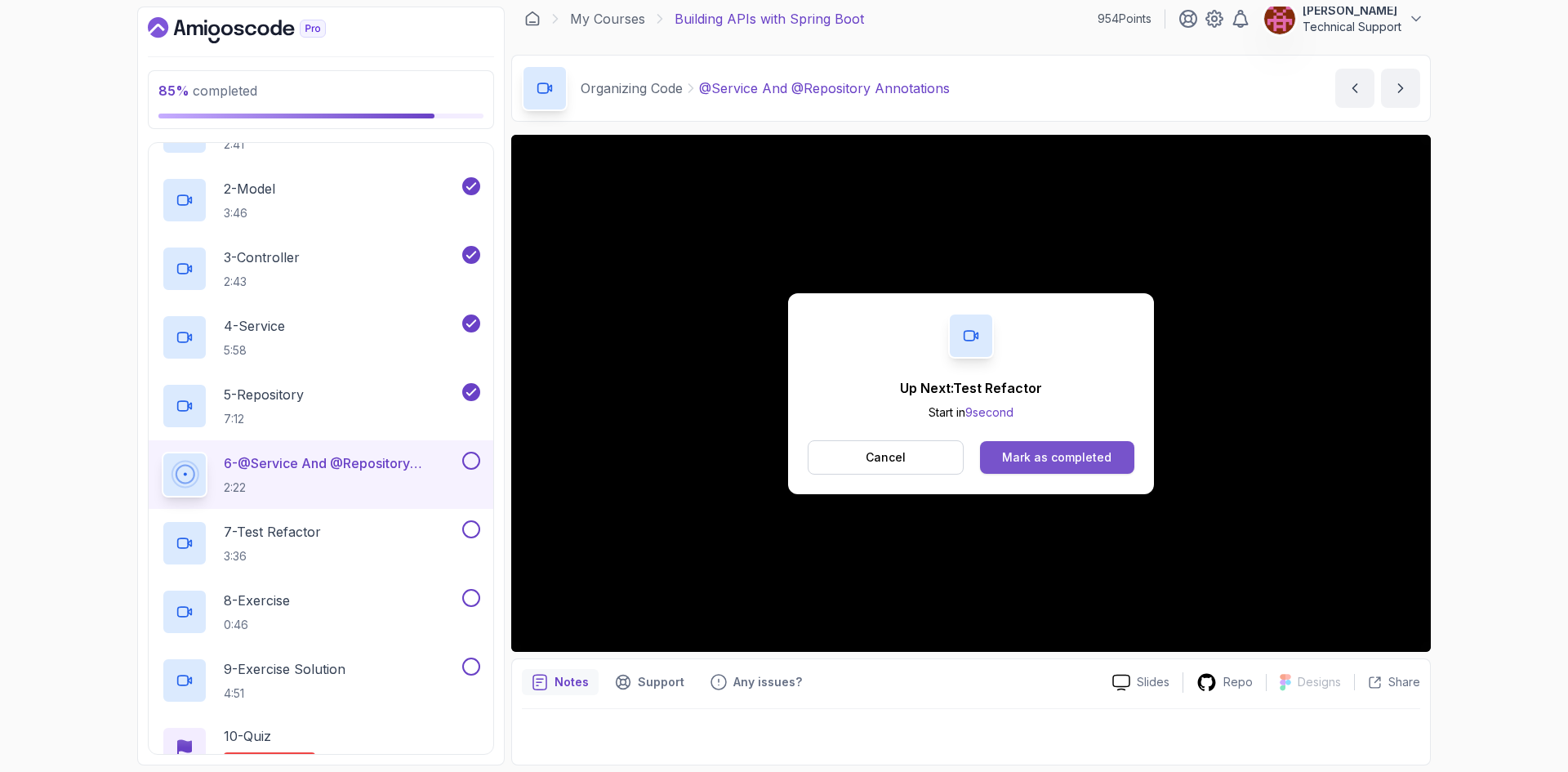
click at [1068, 453] on div "Mark as completed" at bounding box center [1056, 457] width 109 height 17
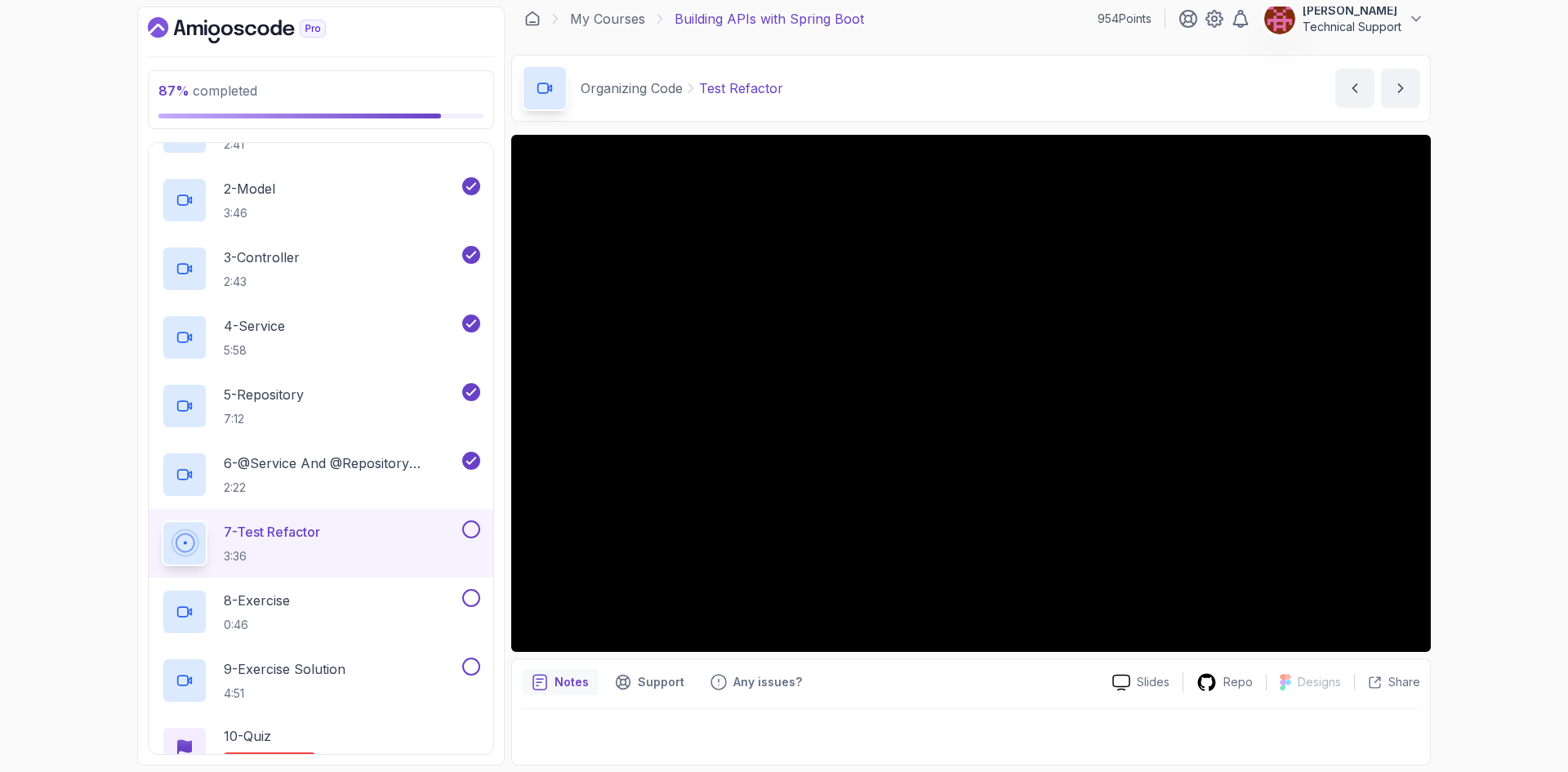
click at [1476, 408] on div "87 % completed 1 - Intro 2 - Api Crash Course 3 - Up And Running With Spring Bo…" at bounding box center [784, 386] width 1568 height 772
click at [1472, 404] on div "87 % completed 1 - Intro 2 - Api Crash Course 3 - Up And Running With Spring Bo…" at bounding box center [784, 386] width 1568 height 772
click at [1462, 409] on div "87 % completed 1 - Intro 2 - Api Crash Course 3 - Up And Running With Spring Bo…" at bounding box center [784, 386] width 1568 height 772
click at [1506, 415] on div "87 % completed 1 - Intro 2 - Api Crash Course 3 - Up And Running With Spring Bo…" at bounding box center [784, 386] width 1568 height 772
click at [1475, 393] on div "87 % completed 1 - Intro 2 - Api Crash Course 3 - Up And Running With Spring Bo…" at bounding box center [784, 386] width 1568 height 772
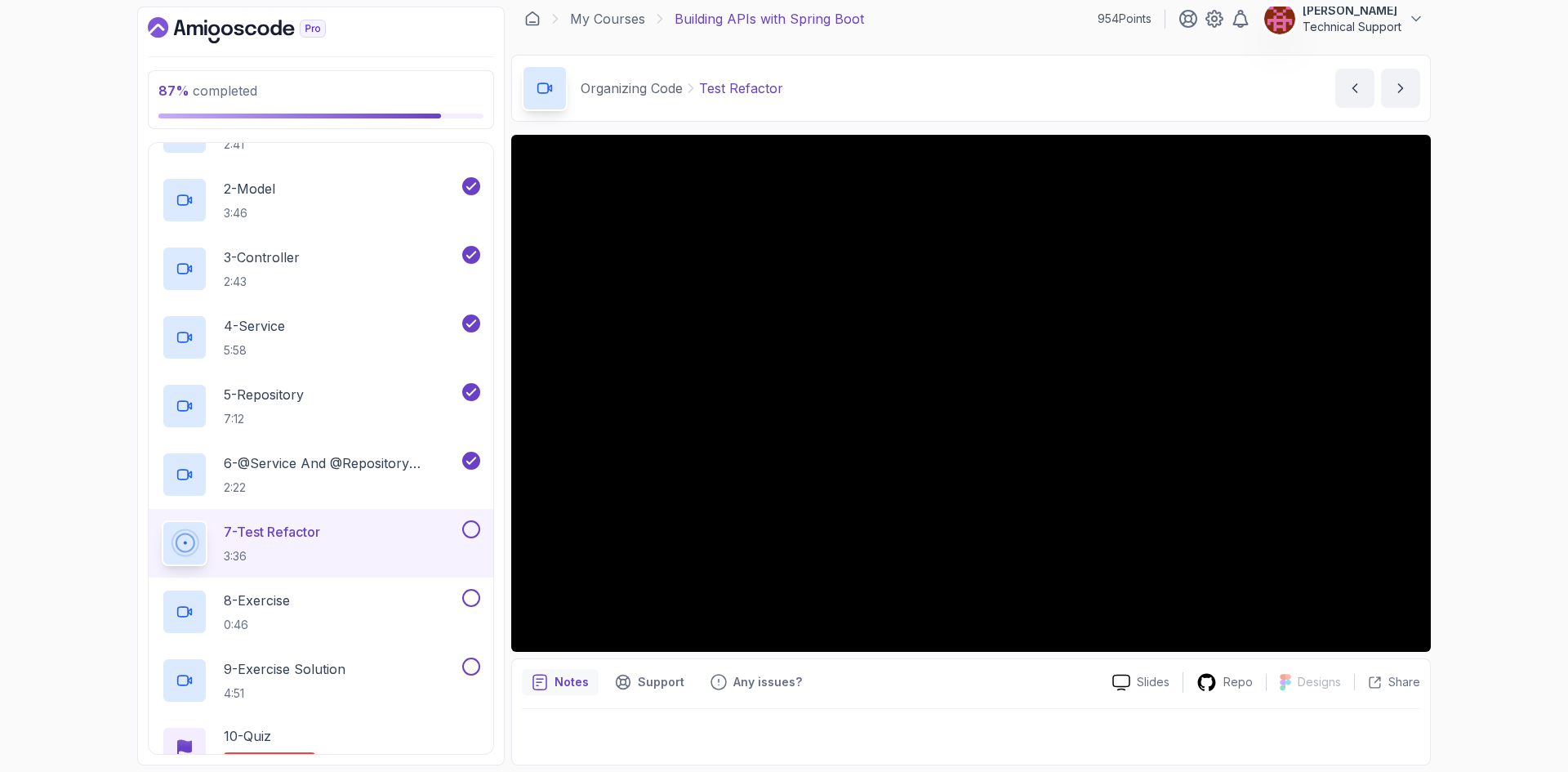
click at [1485, 425] on div "87 % completed 1 - Intro 2 - Api Crash Course 3 - Up And Running With Spring Bo…" at bounding box center [784, 386] width 1568 height 772
click at [1497, 423] on div "87 % completed 1 - Intro 2 - Api Crash Course 3 - Up And Running With Spring Bo…" at bounding box center [784, 386] width 1568 height 772
click at [1476, 405] on div "87 % completed 1 - Intro 2 - Api Crash Course 3 - Up And Running With Spring Bo…" at bounding box center [784, 386] width 1568 height 772
click at [1507, 441] on div "87 % completed 1 - Intro 2 - Api Crash Course 3 - Up And Running With Spring Bo…" at bounding box center [784, 386] width 1568 height 772
click at [1472, 408] on div "87 % completed 1 - Intro 2 - Api Crash Course 3 - Up And Running With Spring Bo…" at bounding box center [784, 386] width 1568 height 772
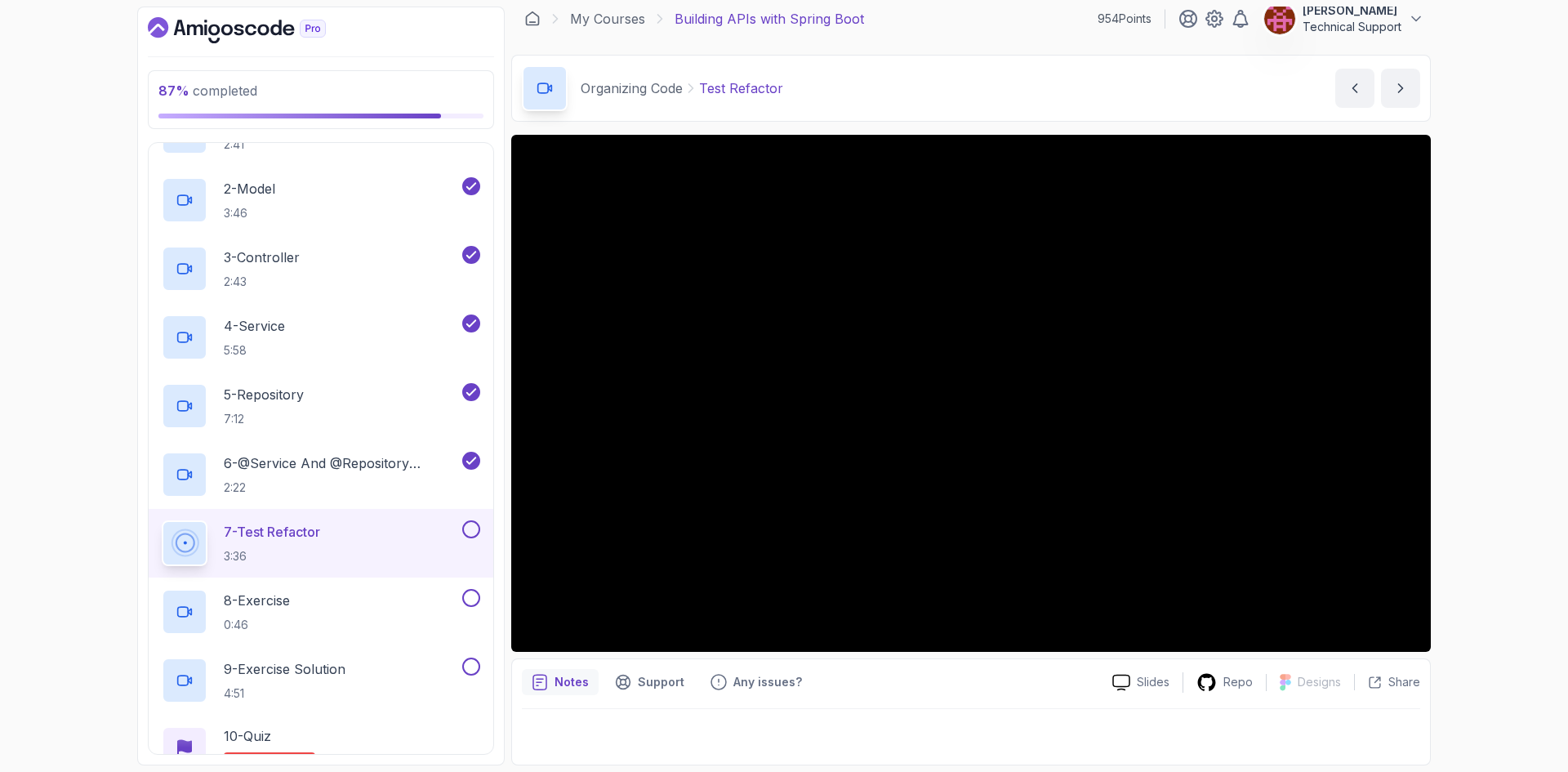
click at [1462, 390] on div "87 % completed 1 - Intro 2 - Api Crash Course 3 - Up And Running With Spring Bo…" at bounding box center [784, 386] width 1568 height 772
click at [1476, 401] on div "87 % completed 1 - Intro 2 - Api Crash Course 3 - Up And Running With Spring Bo…" at bounding box center [784, 386] width 1568 height 772
click at [1490, 397] on div "87 % completed 1 - Intro 2 - Api Crash Course 3 - Up And Running With Spring Bo…" at bounding box center [784, 386] width 1568 height 772
click at [1510, 414] on div "87 % completed 1 - Intro 2 - Api Crash Course 3 - Up And Running With Spring Bo…" at bounding box center [784, 386] width 1568 height 772
click at [1464, 403] on div "87 % completed 1 - Intro 2 - Api Crash Course 3 - Up And Running With Spring Bo…" at bounding box center [784, 386] width 1568 height 772
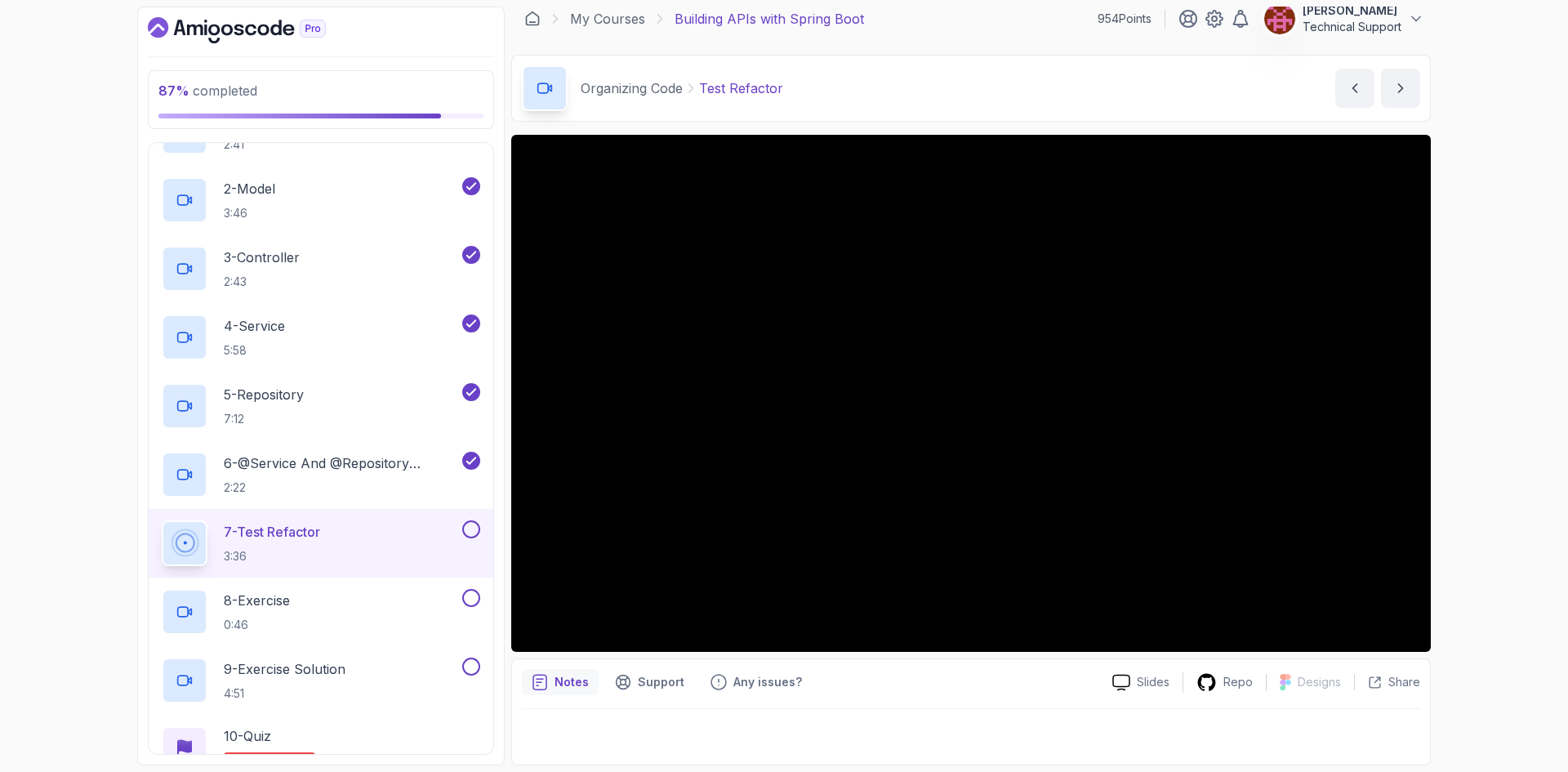
click at [1469, 401] on div "87 % completed 1 - Intro 2 - Api Crash Course 3 - Up And Running With Spring Bo…" at bounding box center [784, 386] width 1568 height 772
click at [1462, 402] on div "87 % completed 1 - Intro 2 - Api Crash Course 3 - Up And Running With Spring Bo…" at bounding box center [784, 386] width 1568 height 772
click at [1465, 412] on div "87 % completed 1 - Intro 2 - Api Crash Course 3 - Up And Running With Spring Bo…" at bounding box center [784, 386] width 1568 height 772
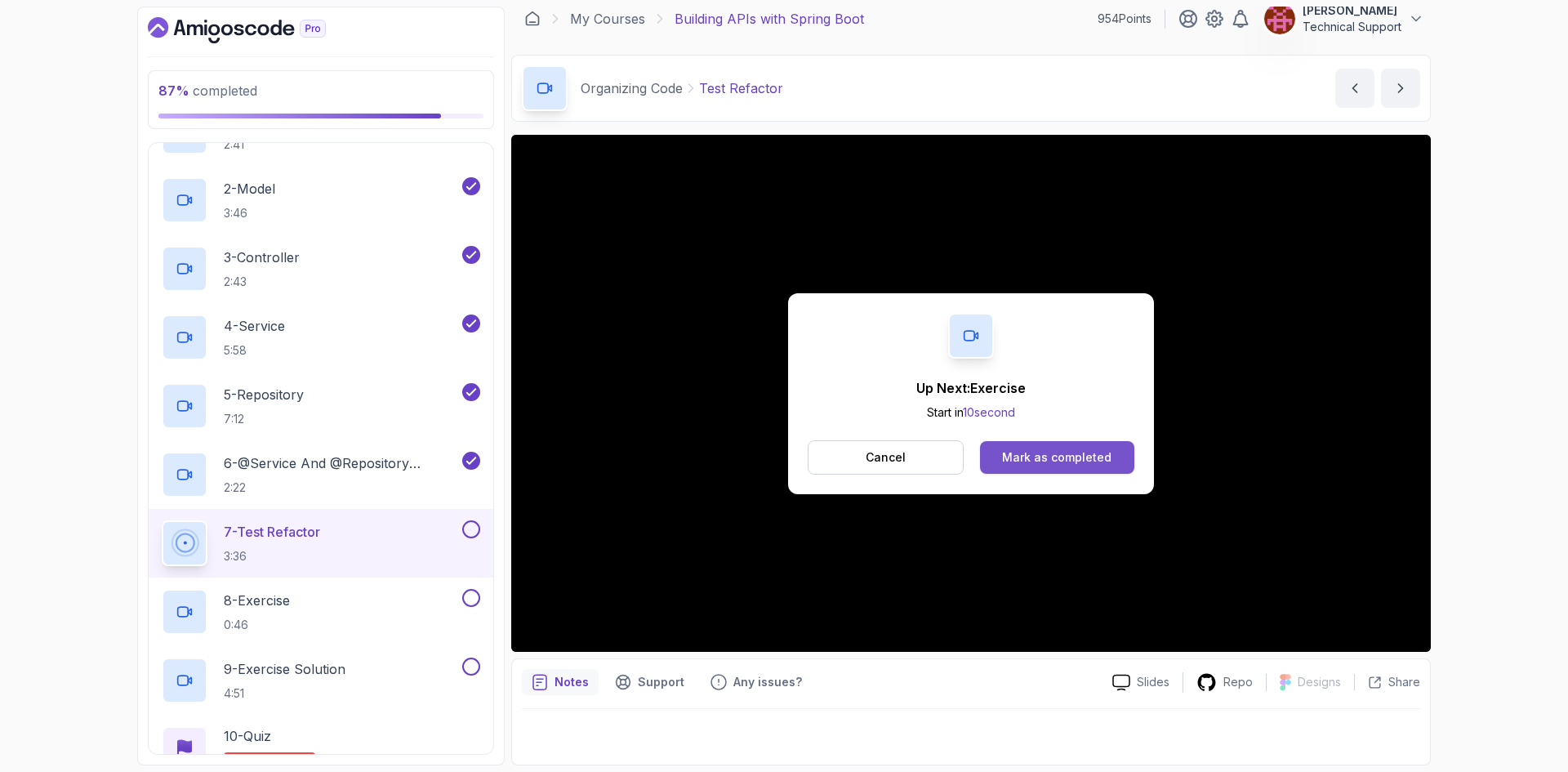
click at [1058, 458] on div "Mark as completed" at bounding box center [1056, 457] width 109 height 17
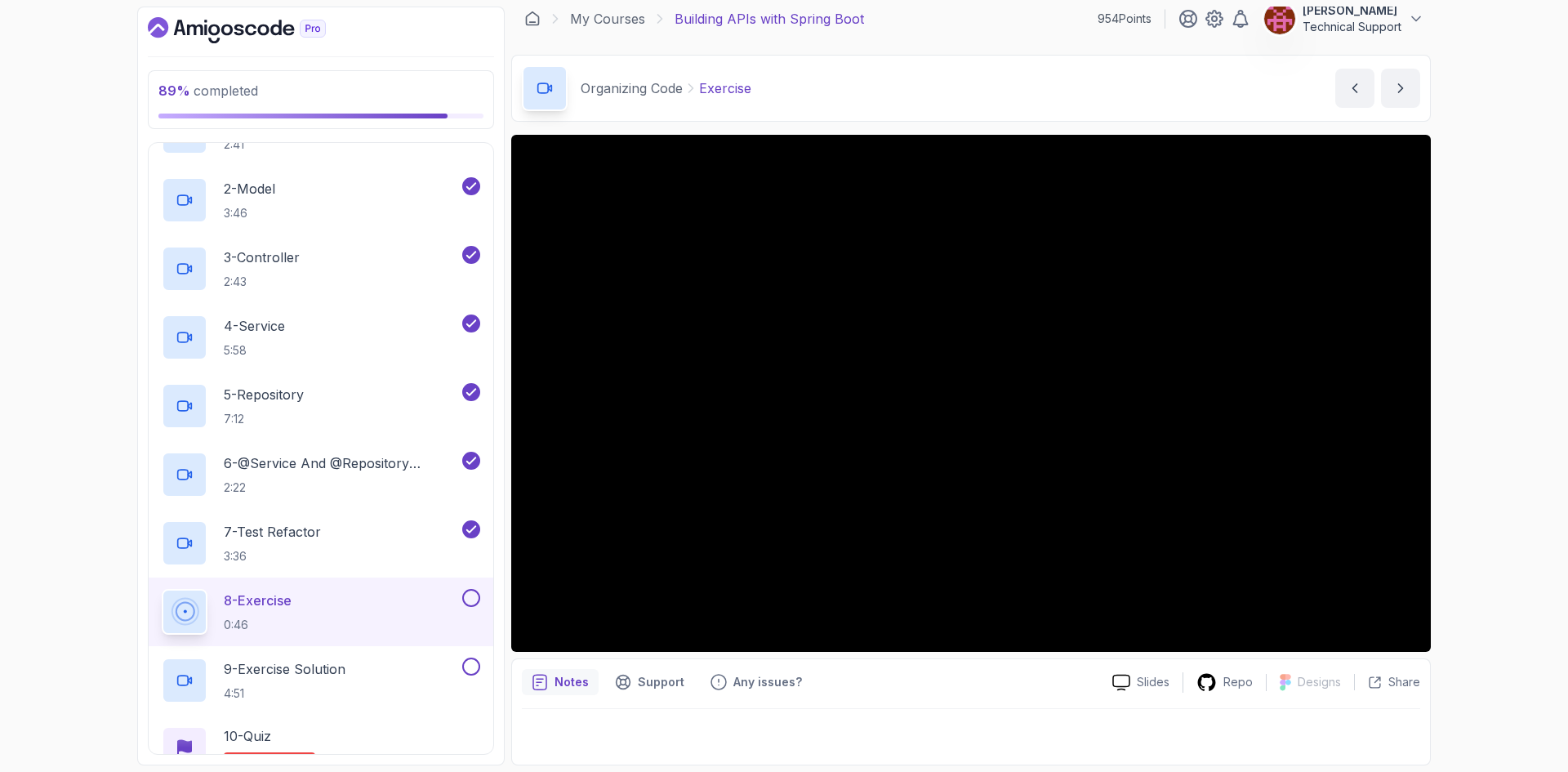
click at [1485, 425] on div "89 % completed 1 - Intro 2 - Api Crash Course 3 - Up And Running With Spring Bo…" at bounding box center [784, 386] width 1568 height 772
click at [1463, 399] on div "89 % completed 1 - Intro 2 - Api Crash Course 3 - Up And Running With Spring Bo…" at bounding box center [784, 386] width 1568 height 772
click at [1458, 391] on div "89 % completed 1 - Intro 2 - Api Crash Course 3 - Up And Running With Spring Bo…" at bounding box center [784, 386] width 1568 height 772
click at [1485, 406] on div "89 % completed 1 - Intro 2 - Api Crash Course 3 - Up And Running With Spring Bo…" at bounding box center [784, 386] width 1568 height 772
